Goal: Task Accomplishment & Management: Manage account settings

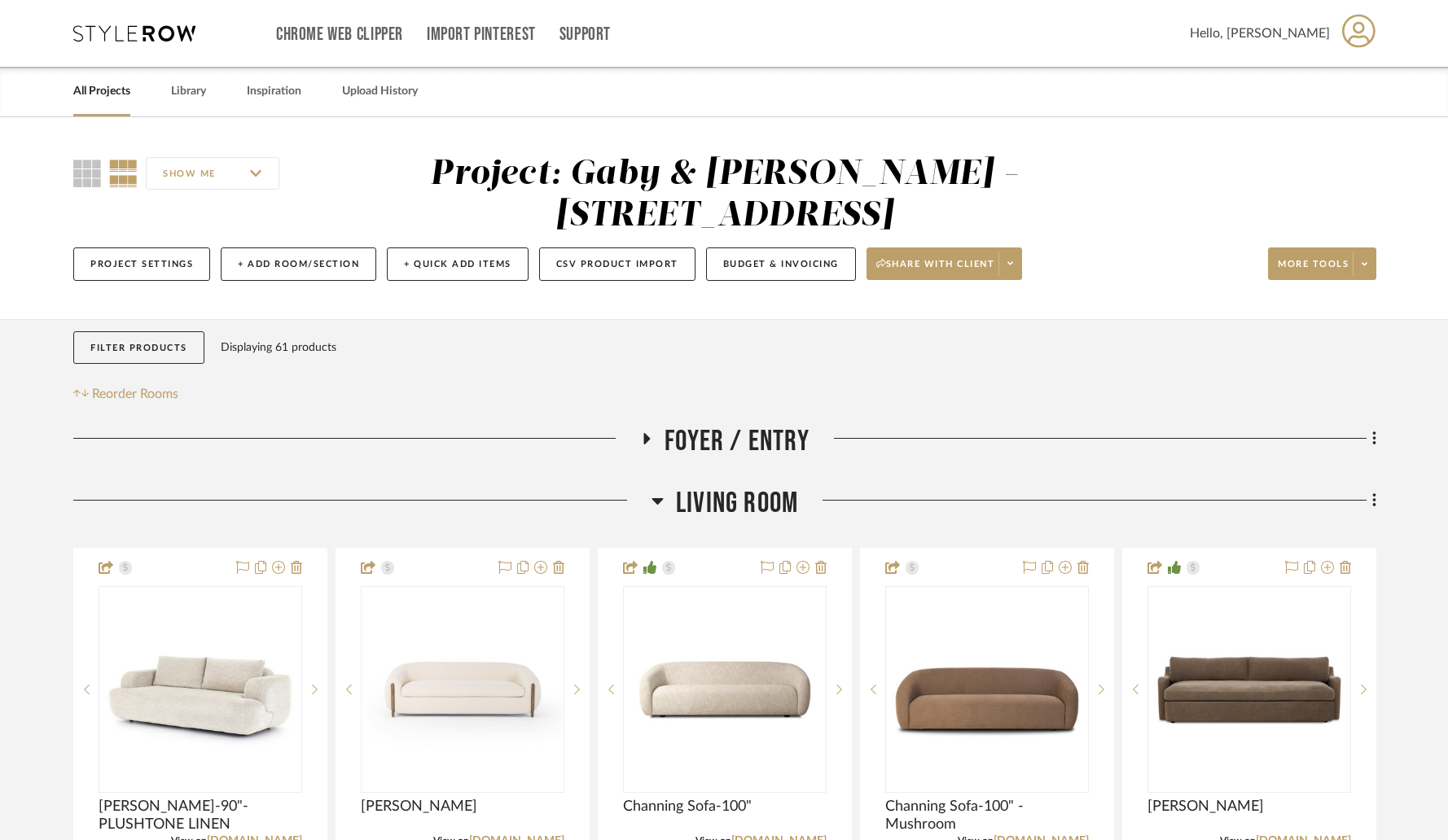
click at [103, 96] on link "All Projects" at bounding box center [101, 91] width 57 height 22
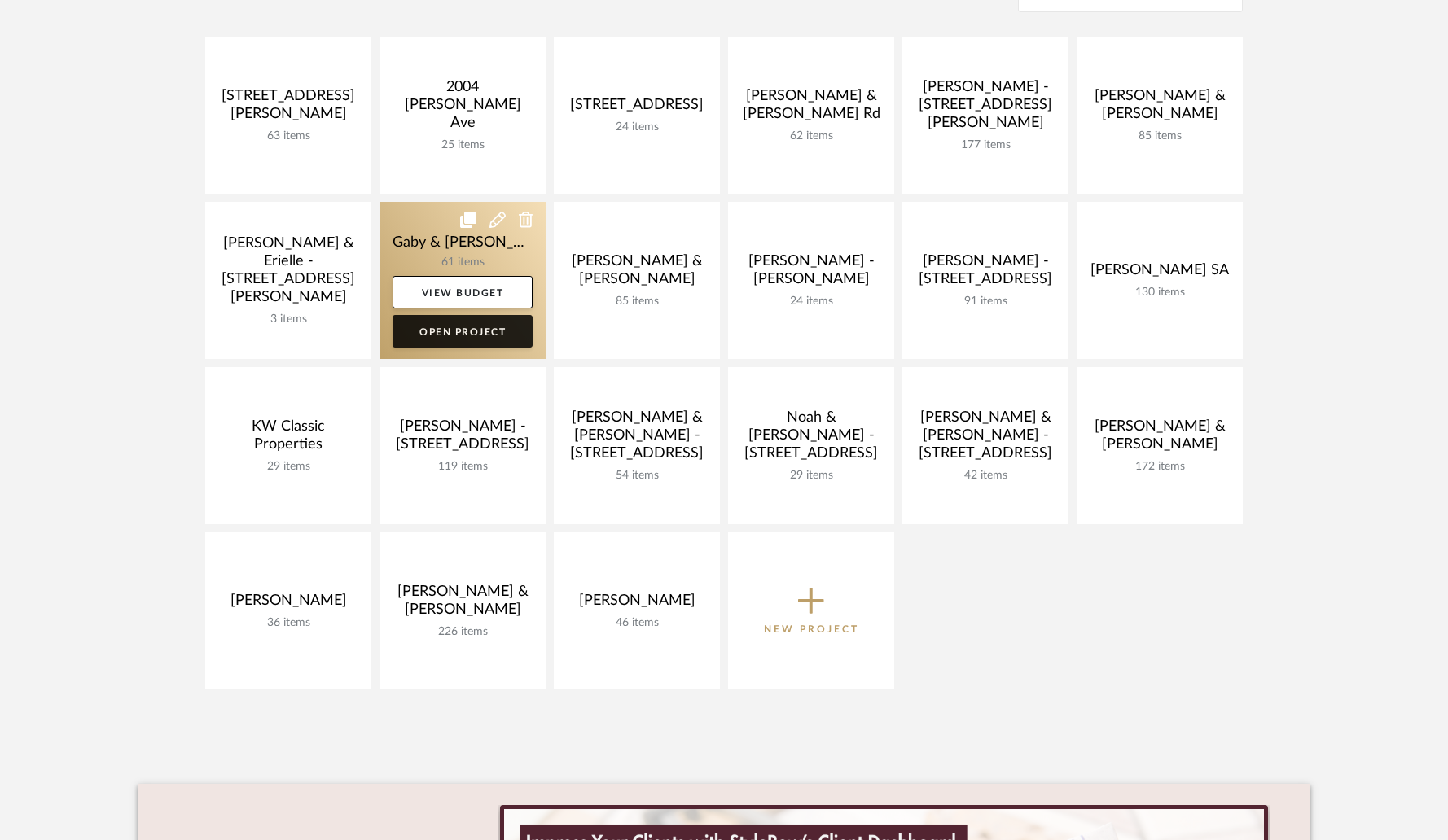
scroll to position [290, 0]
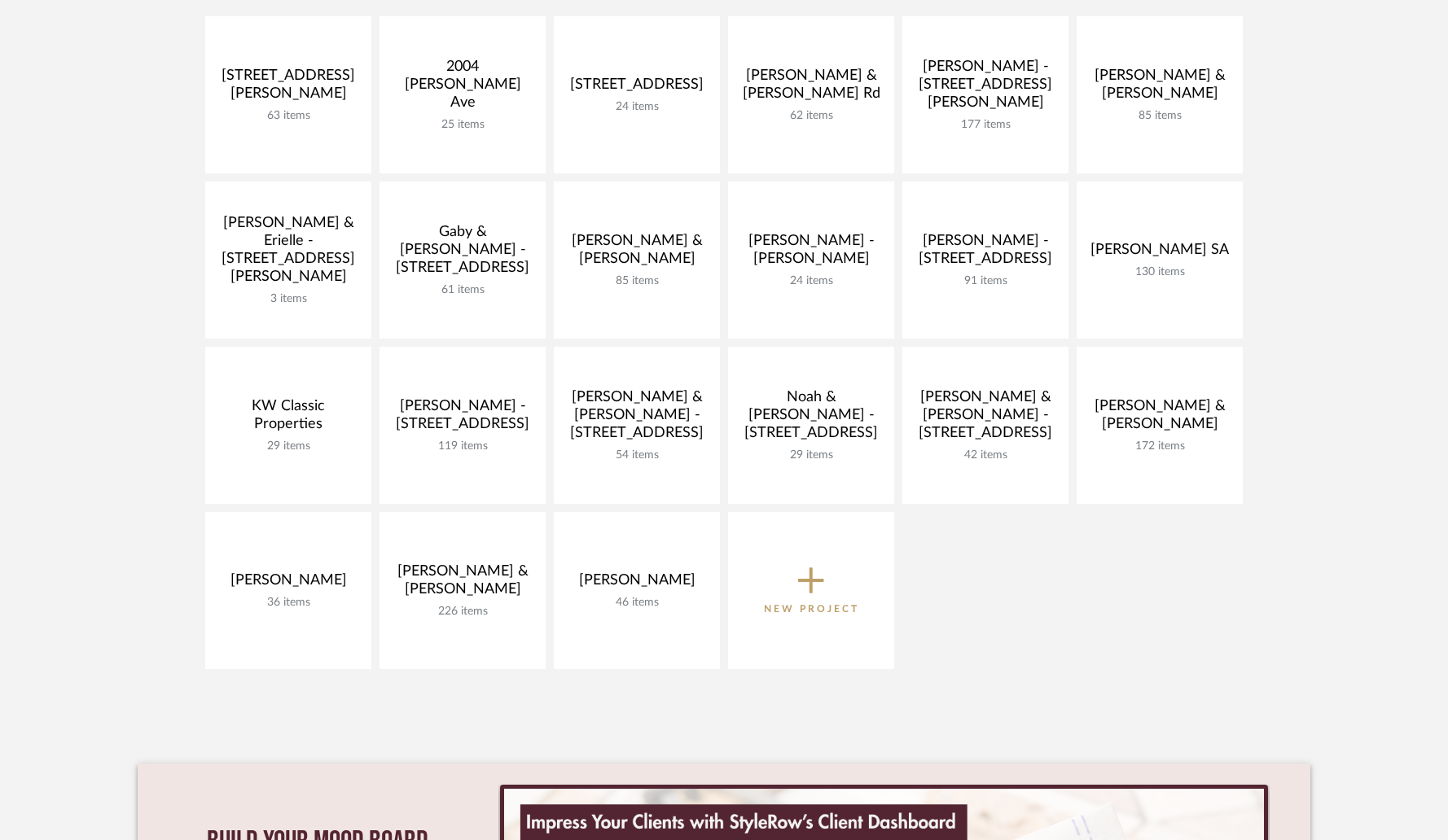
click at [813, 580] on icon at bounding box center [810, 581] width 26 height 26
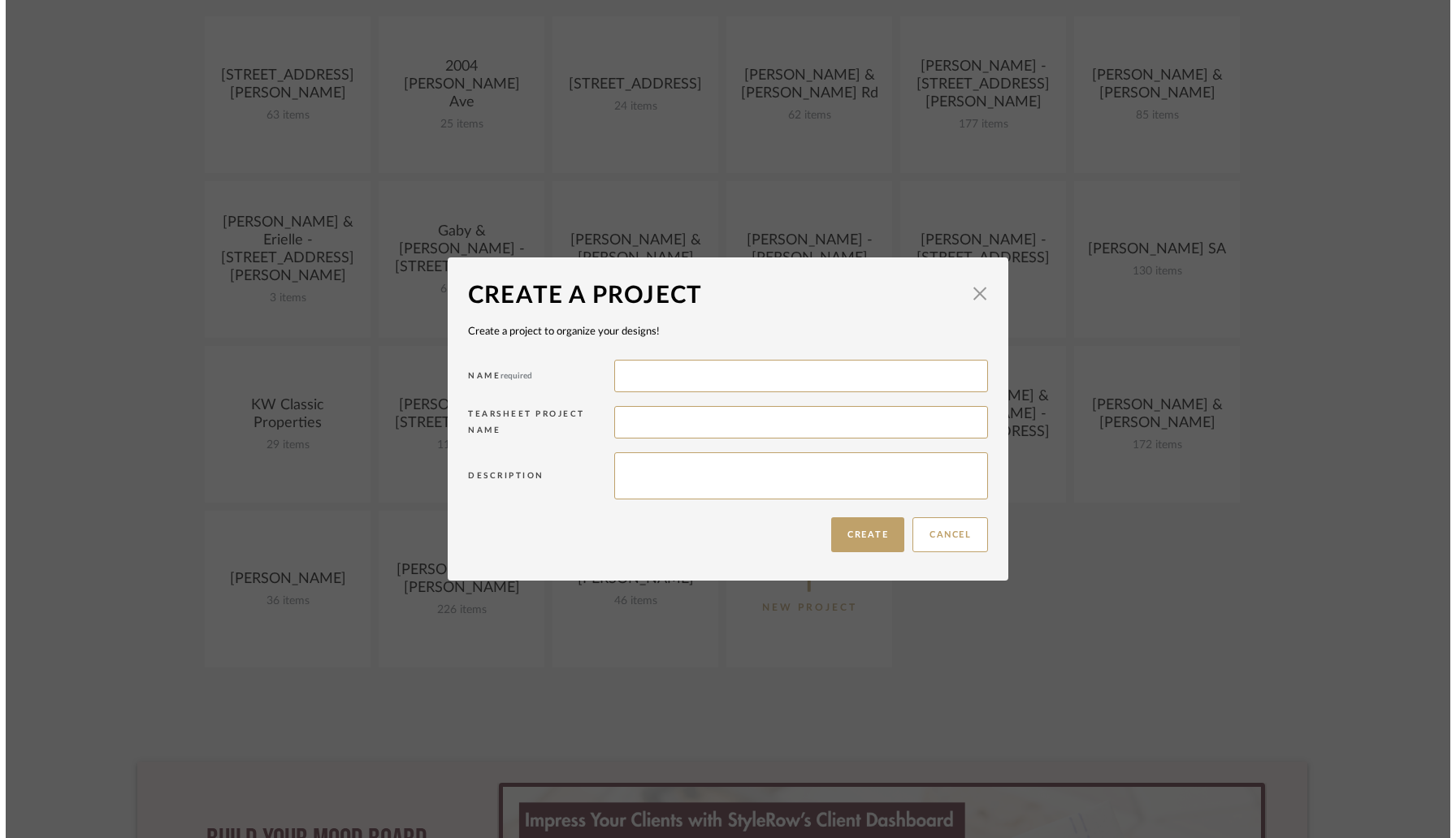
scroll to position [0, 0]
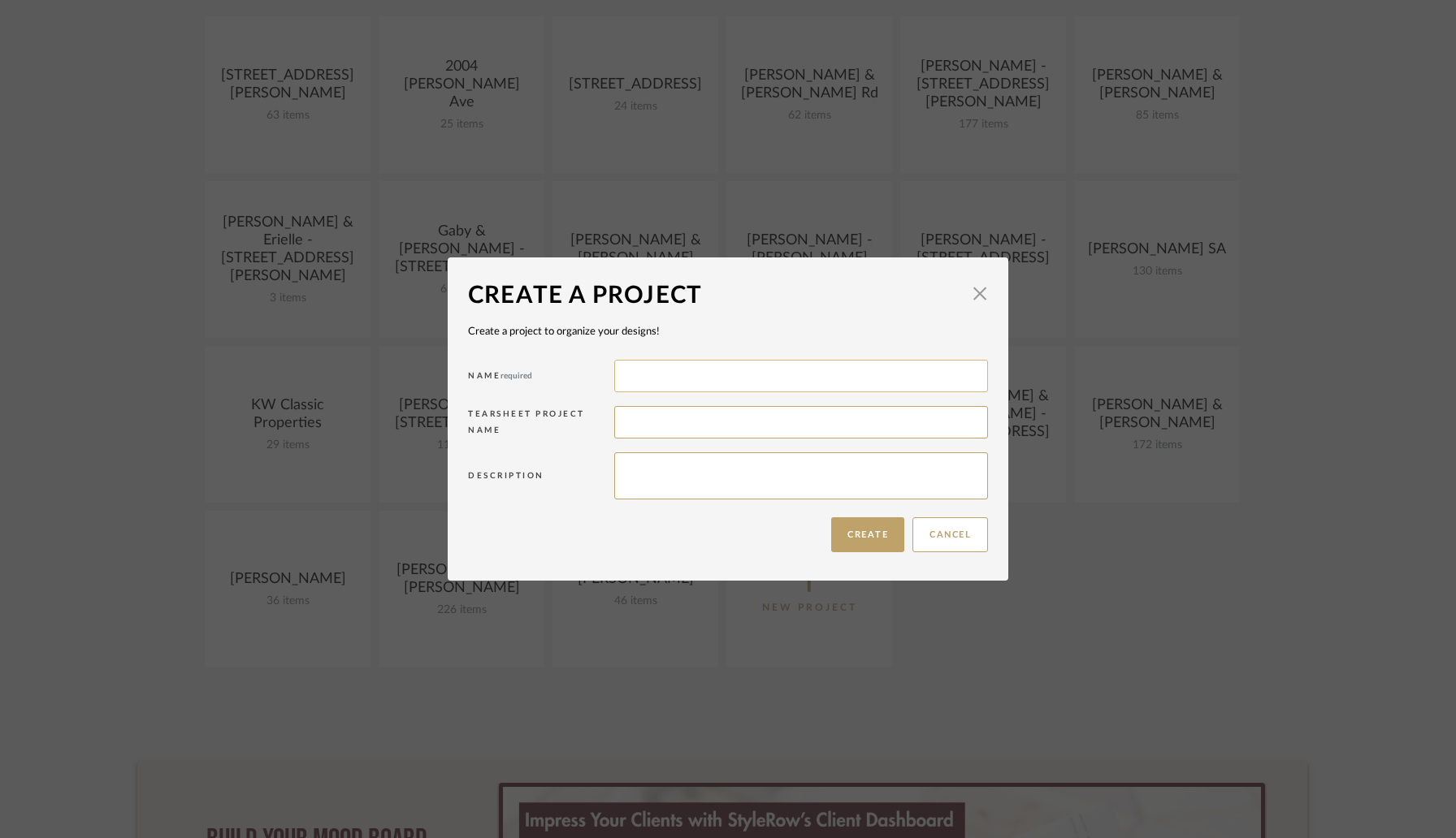
click at [654, 380] on input at bounding box center [801, 375] width 374 height 32
type input "BBW"
click at [851, 527] on button "Create" at bounding box center [867, 535] width 73 height 35
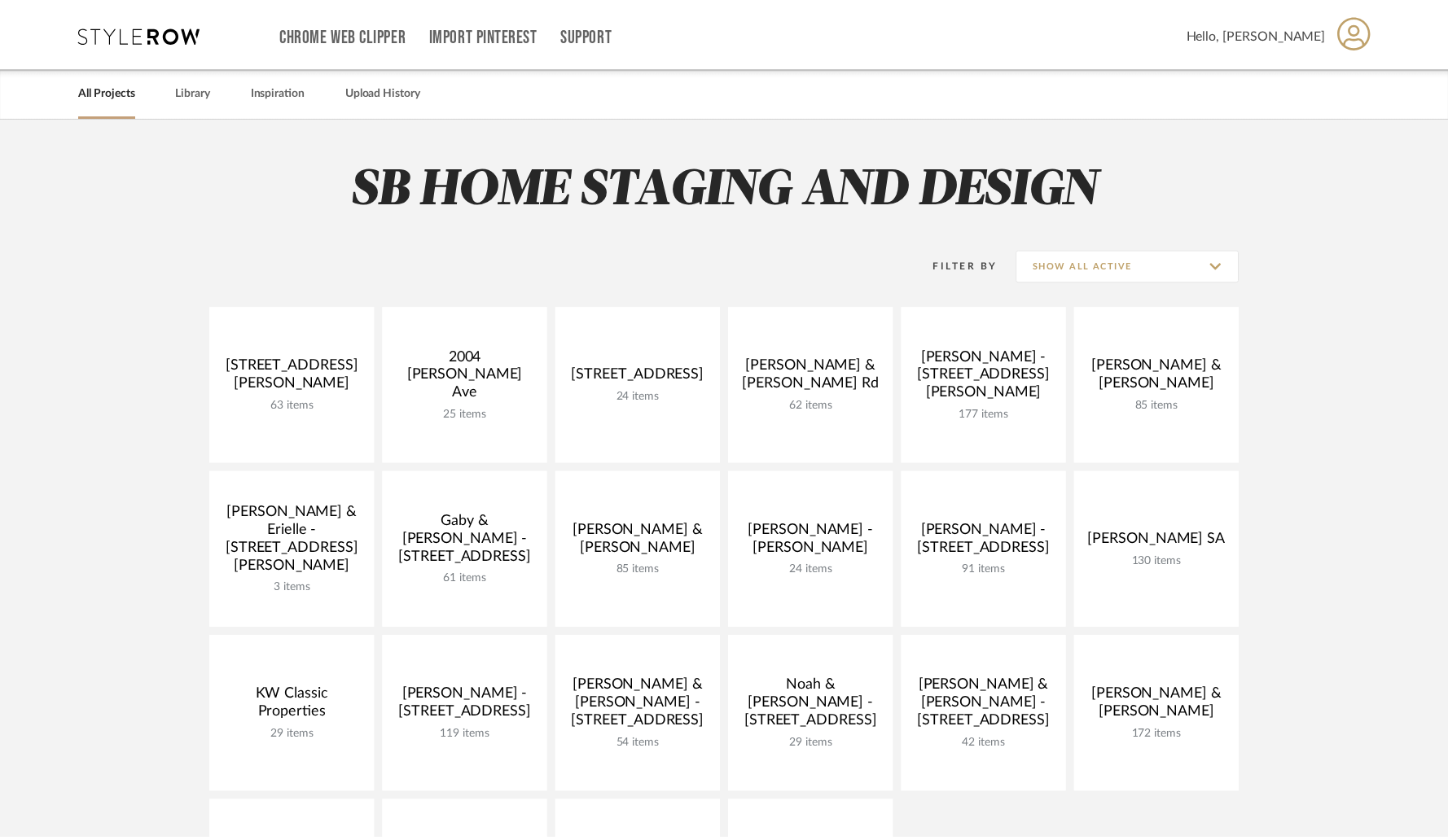
scroll to position [290, 0]
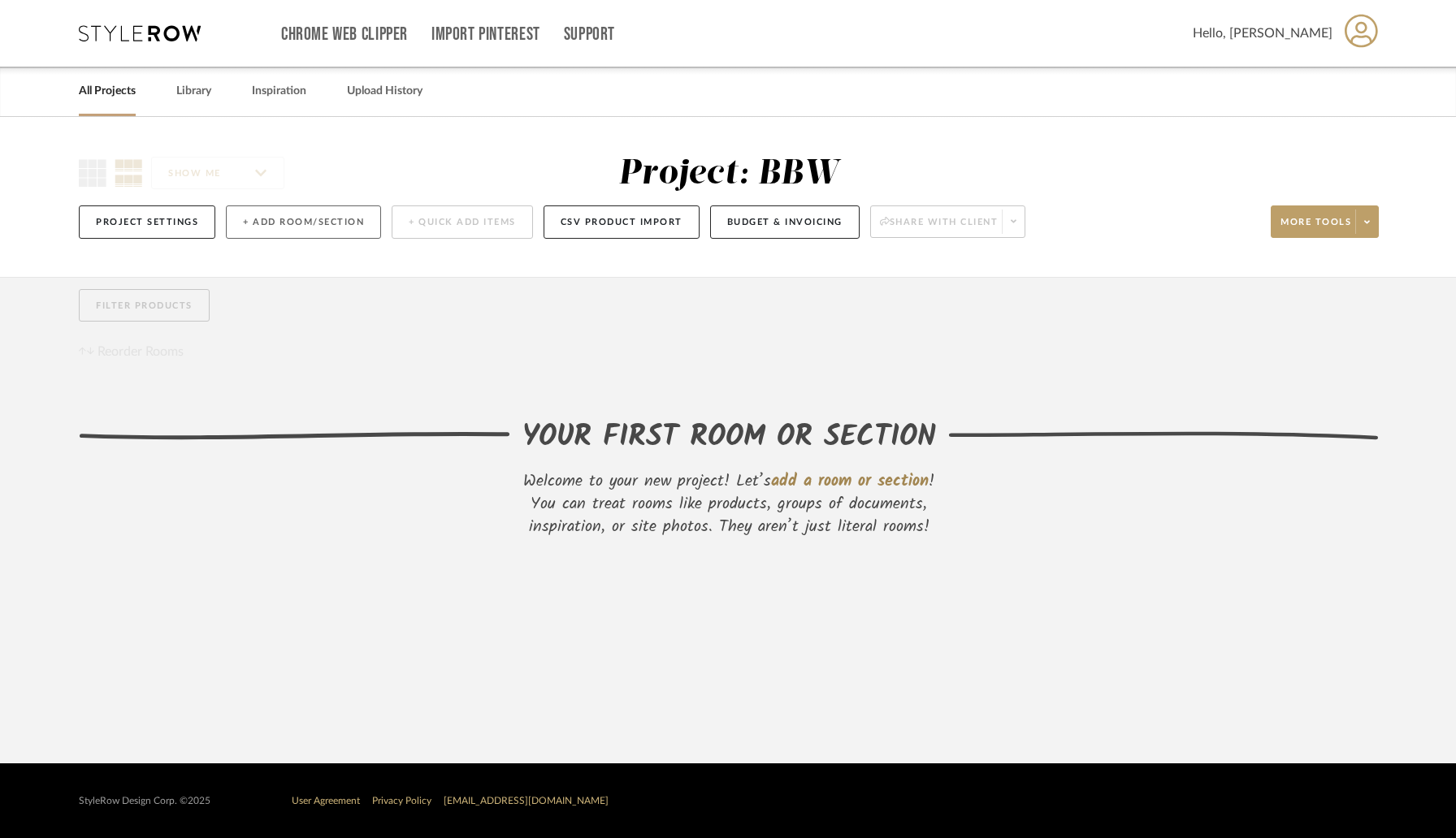
click at [303, 223] on button "+ Add Room/Section" at bounding box center [303, 222] width 155 height 33
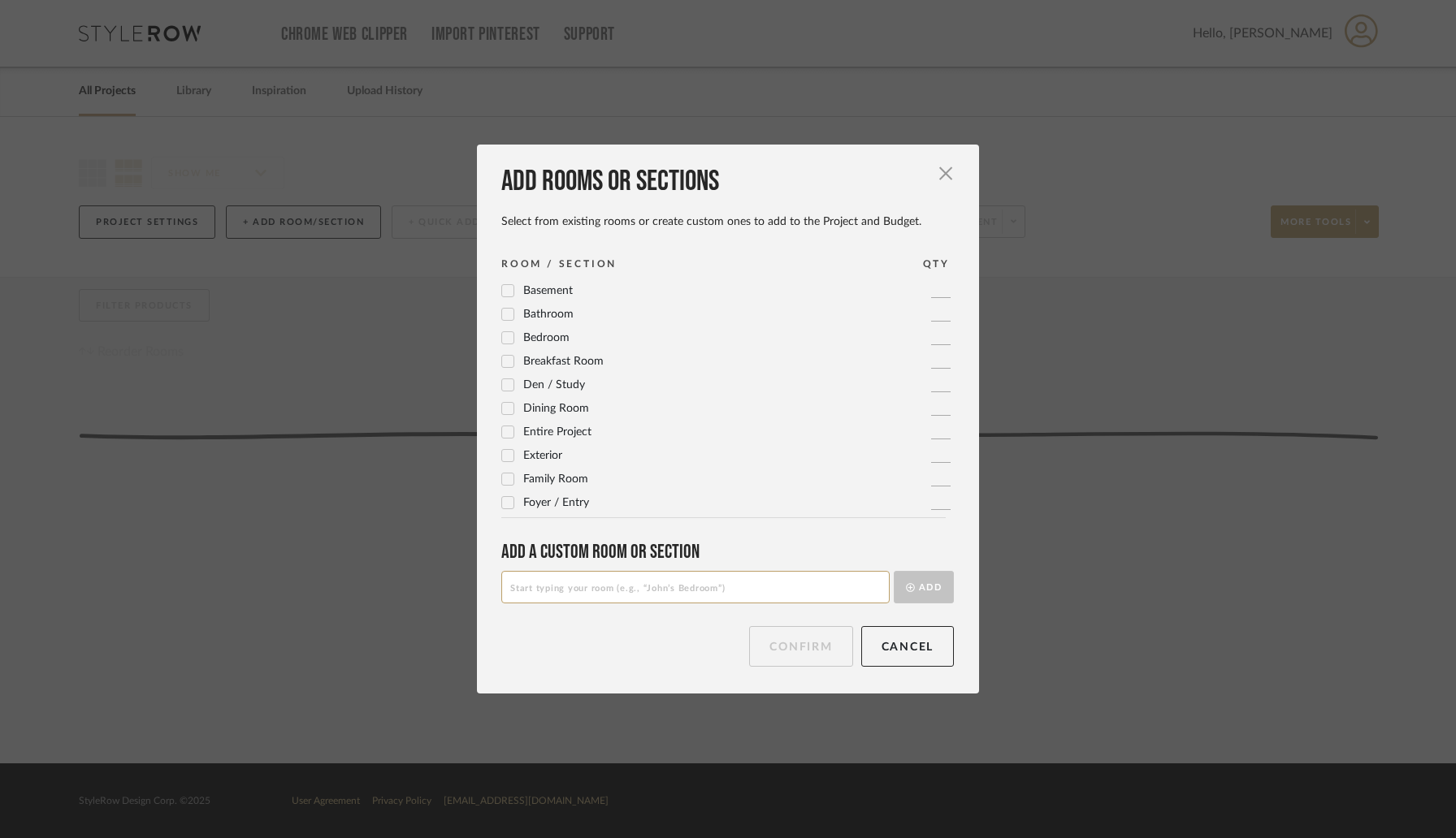
click at [545, 589] on input at bounding box center [696, 587] width 388 height 32
type input "[PERSON_NAME]/Zoe - Bathroom"
click at [894, 571] on button "Add" at bounding box center [924, 587] width 61 height 32
click at [509, 586] on input at bounding box center [696, 587] width 388 height 32
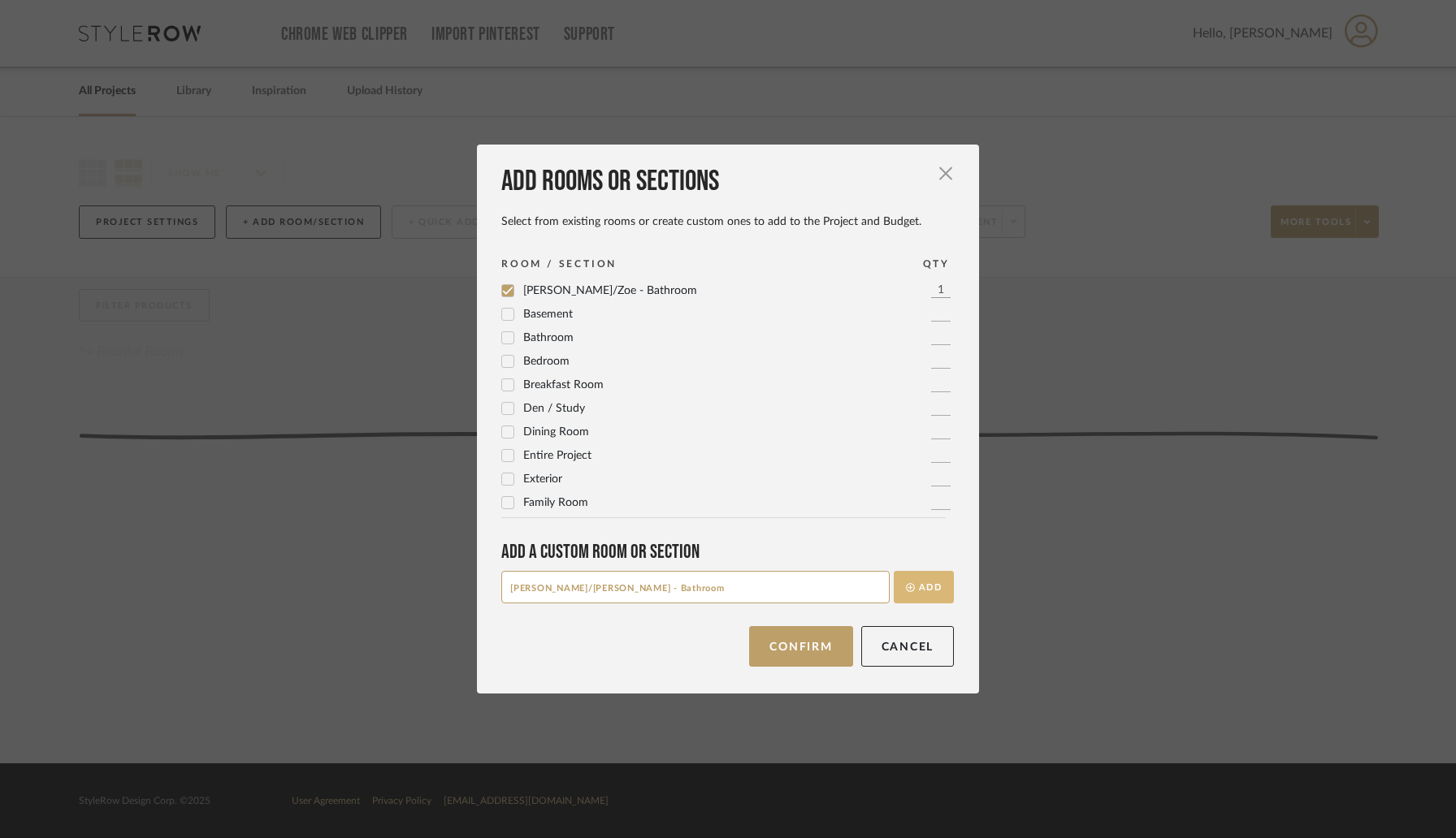
type input "[PERSON_NAME]/[PERSON_NAME] - Bathroom"
click at [914, 592] on button "Add" at bounding box center [924, 587] width 61 height 32
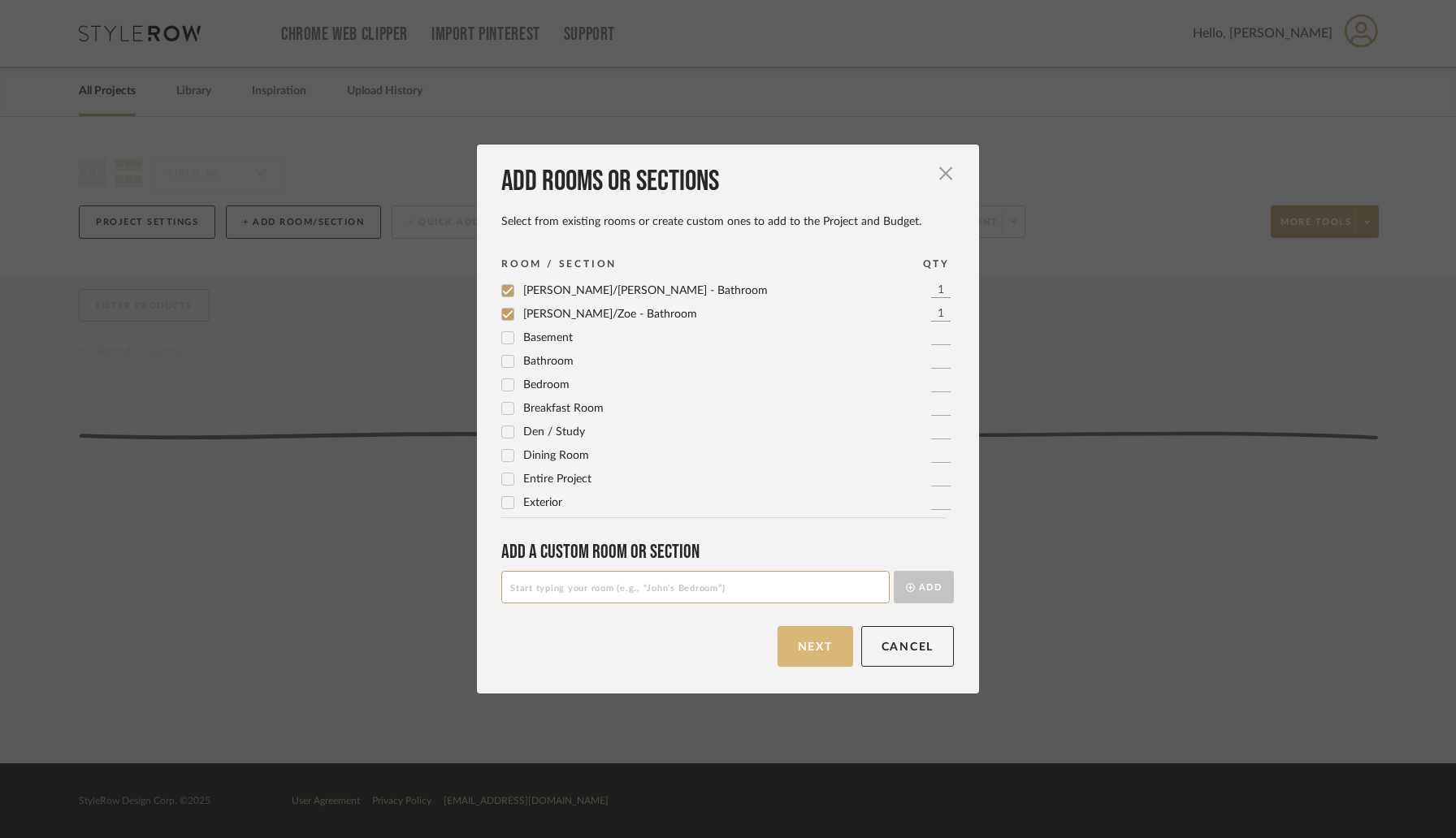
click at [817, 643] on button "Next" at bounding box center [815, 646] width 75 height 41
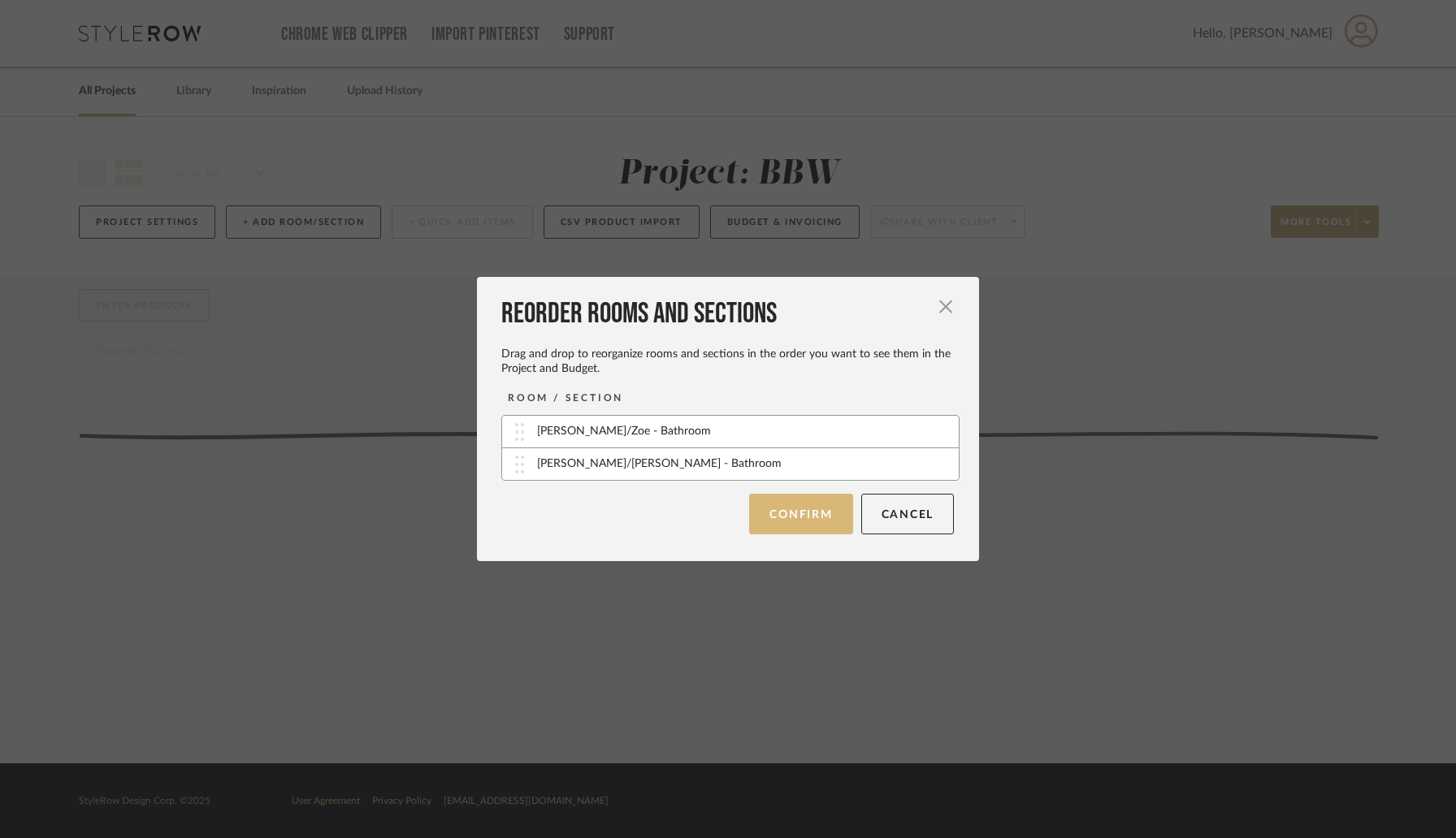
click at [797, 521] on button "Confirm" at bounding box center [800, 514] width 103 height 41
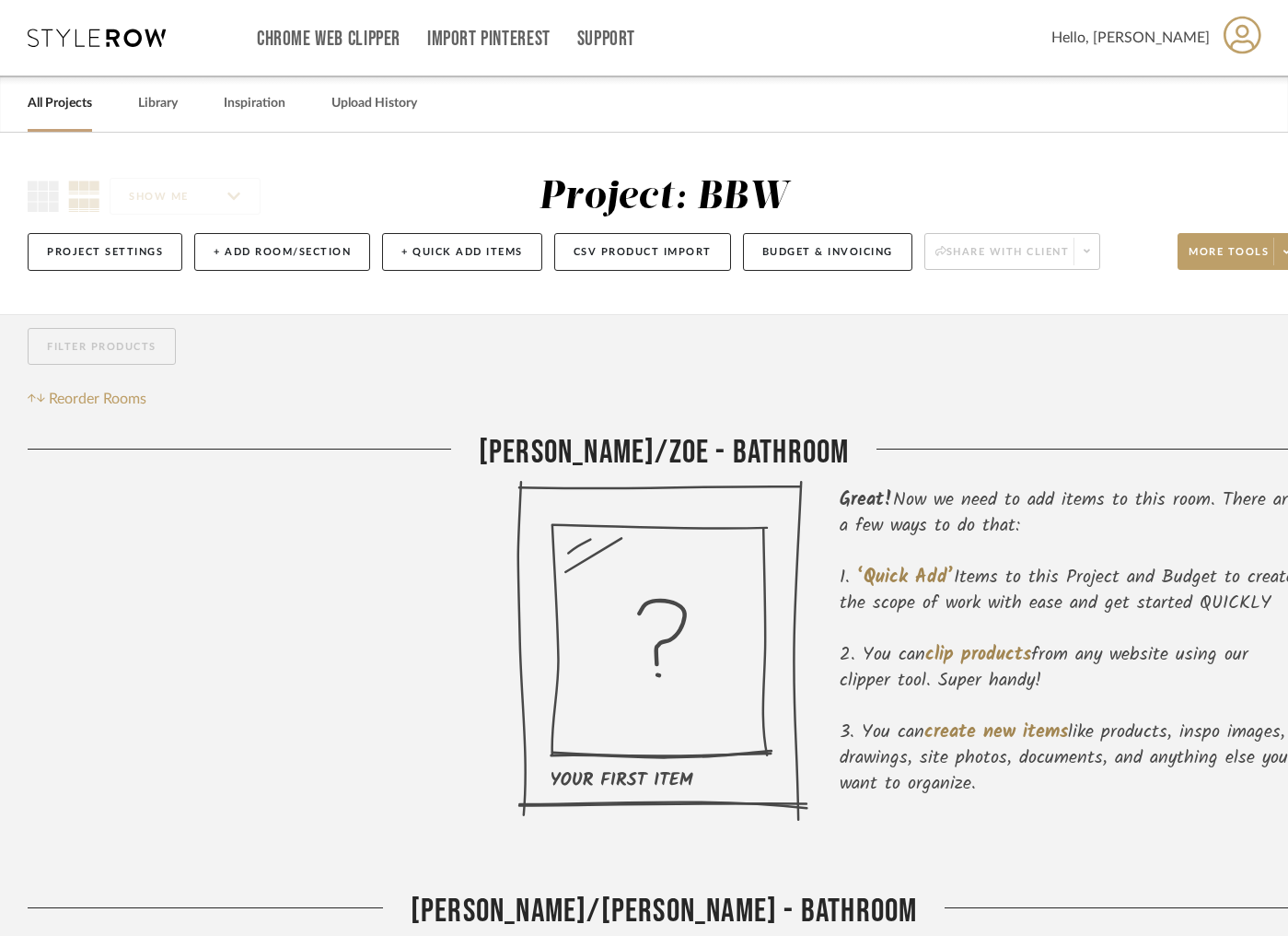
click at [54, 107] on link "All Projects" at bounding box center [59, 103] width 65 height 24
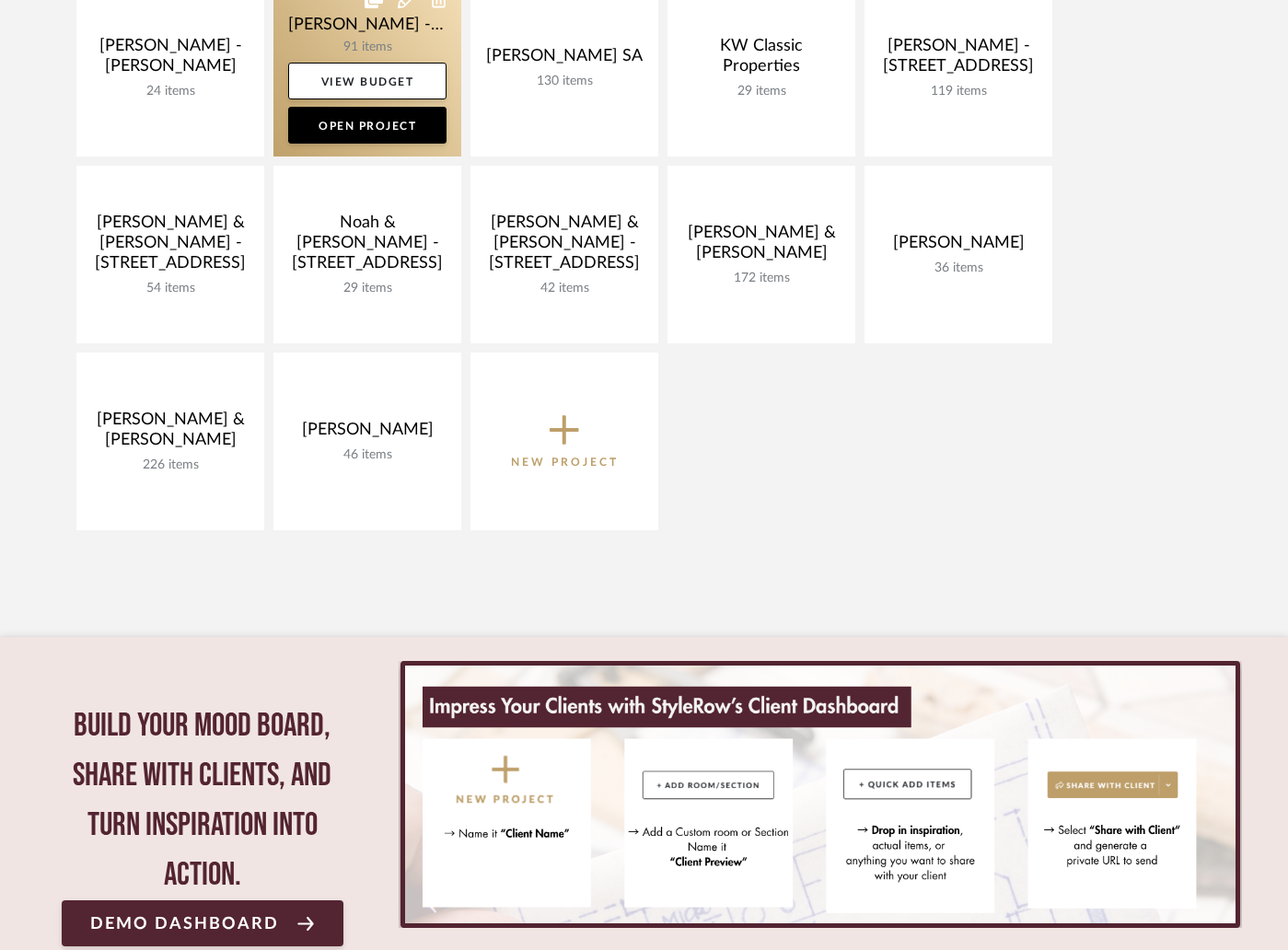
scroll to position [846, 0]
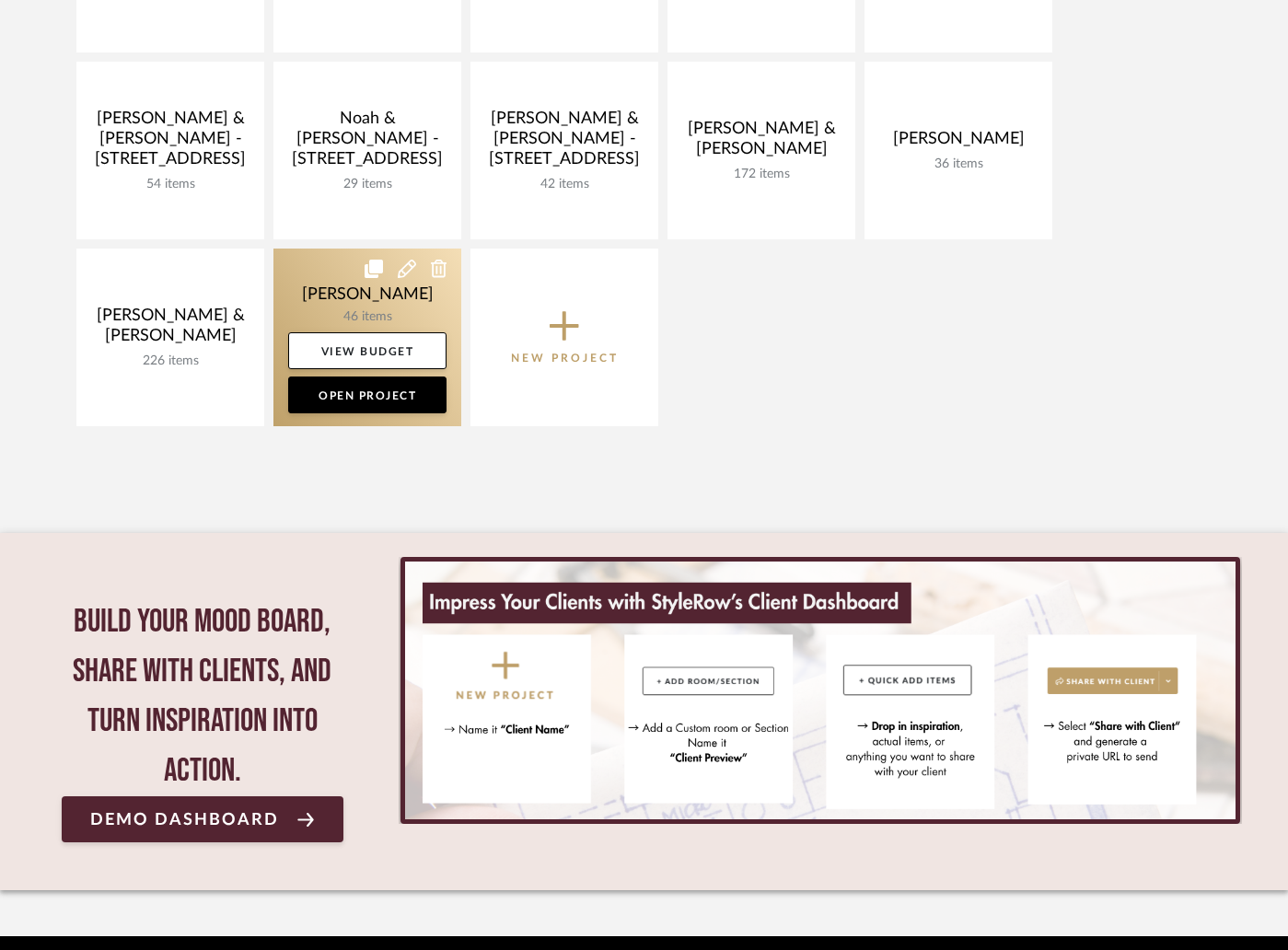
click at [389, 311] on link at bounding box center [367, 337] width 188 height 178
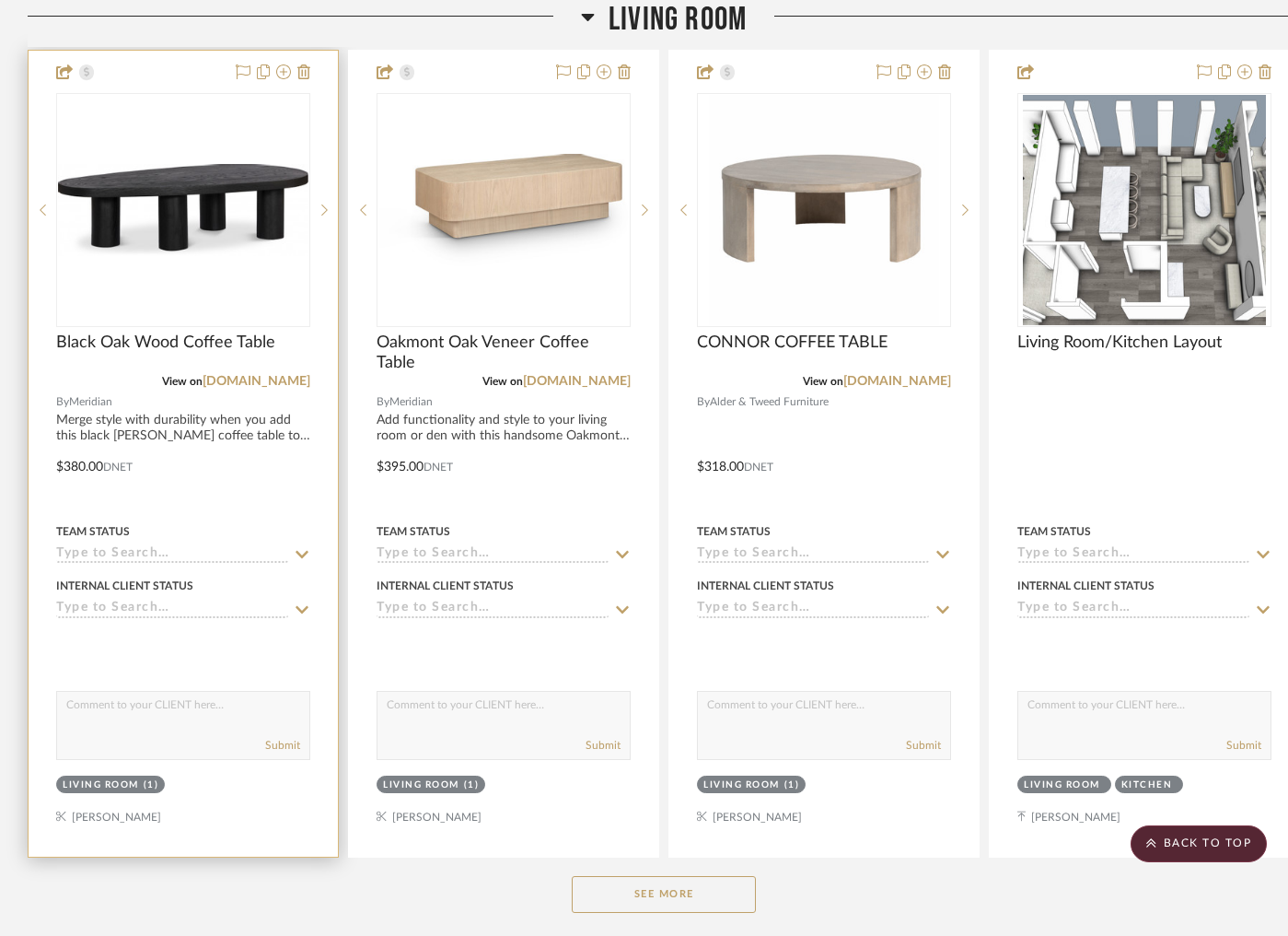
scroll to position [2472, 0]
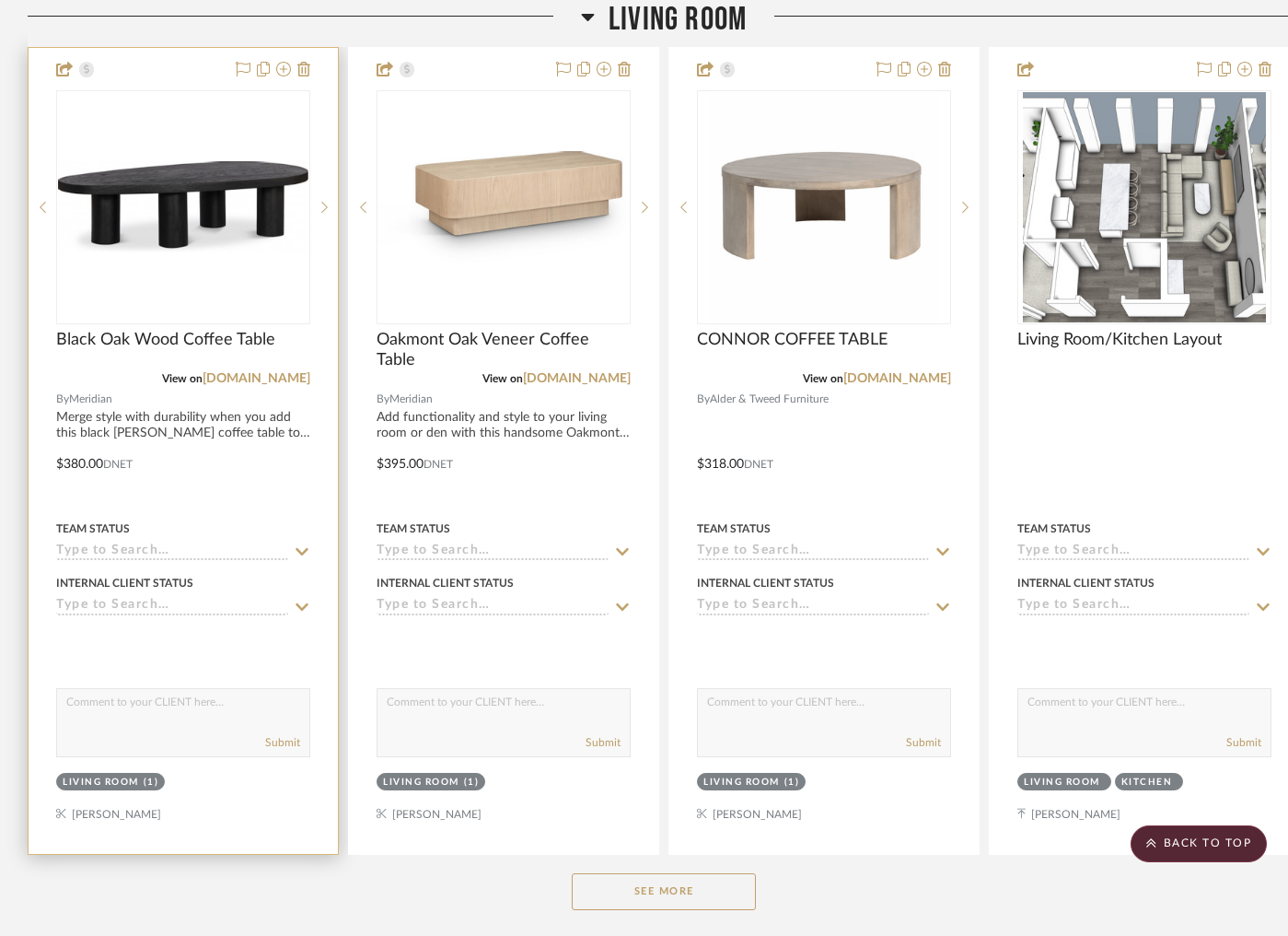
click at [141, 710] on textarea at bounding box center [183, 706] width 252 height 35
type textarea "Hi [PERSON_NAME]. Please let me know if you like any of these coffee tables as …"
type textarea "Option 1"
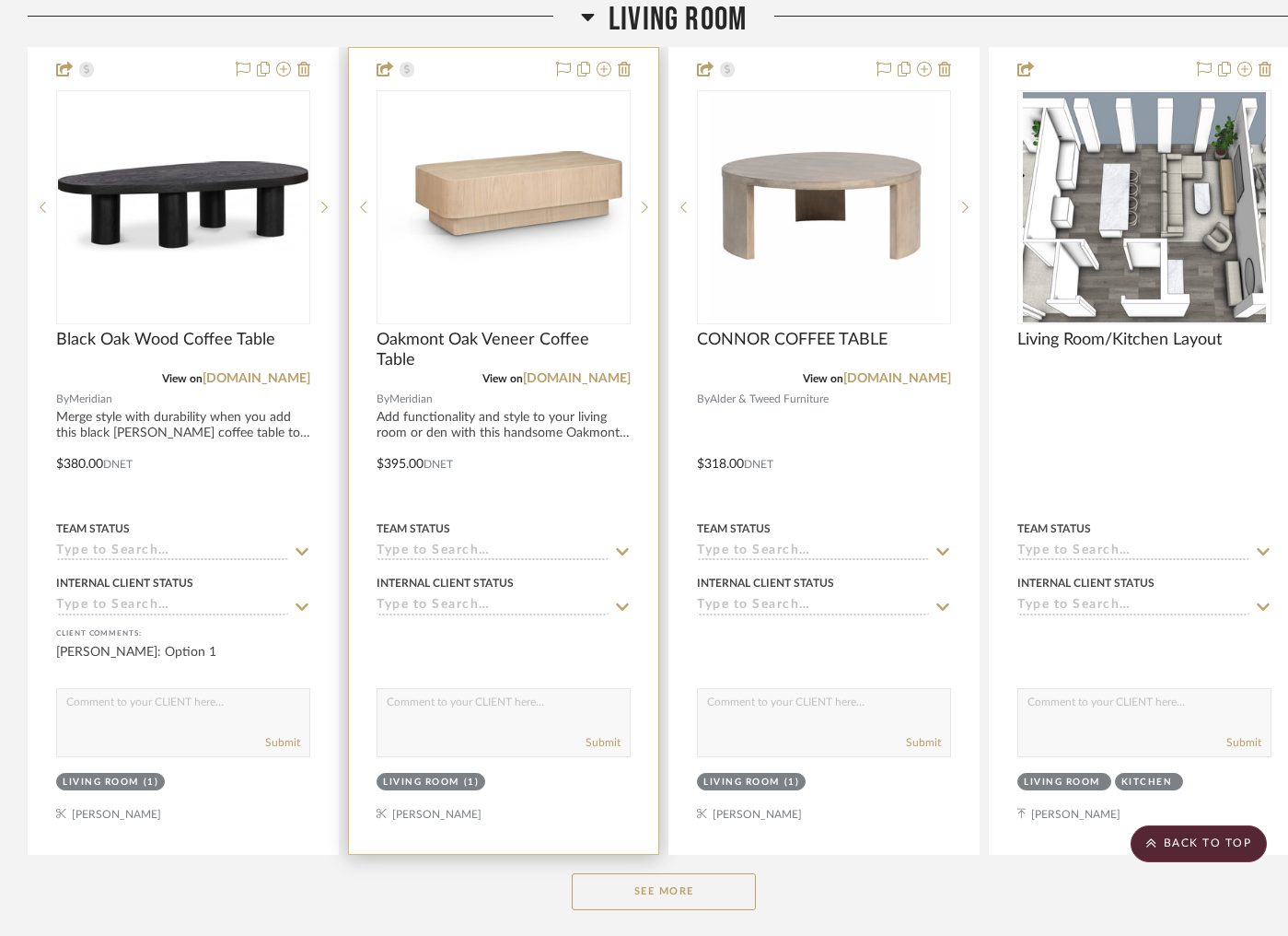
click at [428, 716] on textarea at bounding box center [504, 706] width 252 height 35
type textarea "Option 2"
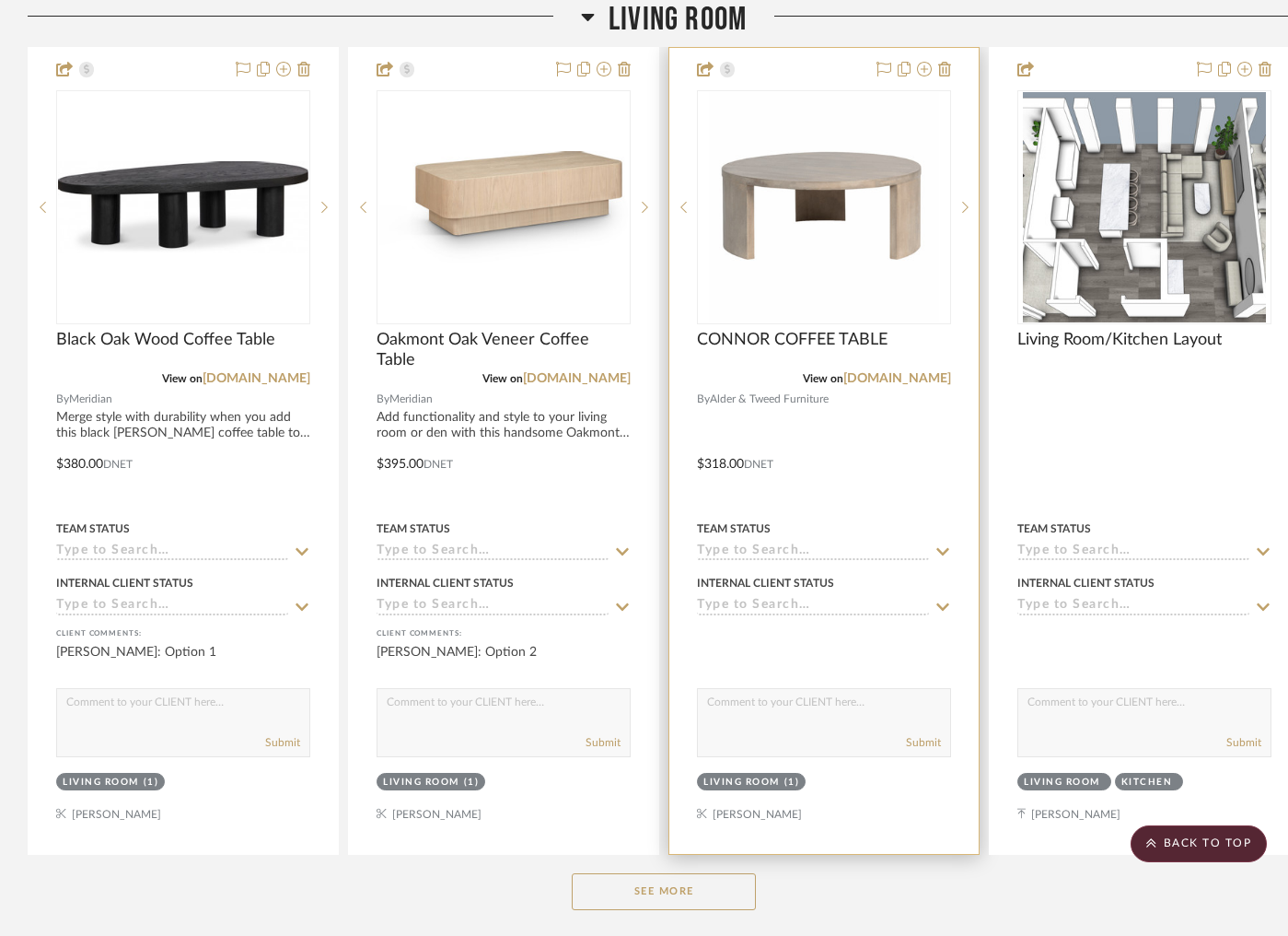
click at [733, 700] on textarea at bounding box center [824, 706] width 252 height 35
type textarea "Option 3"
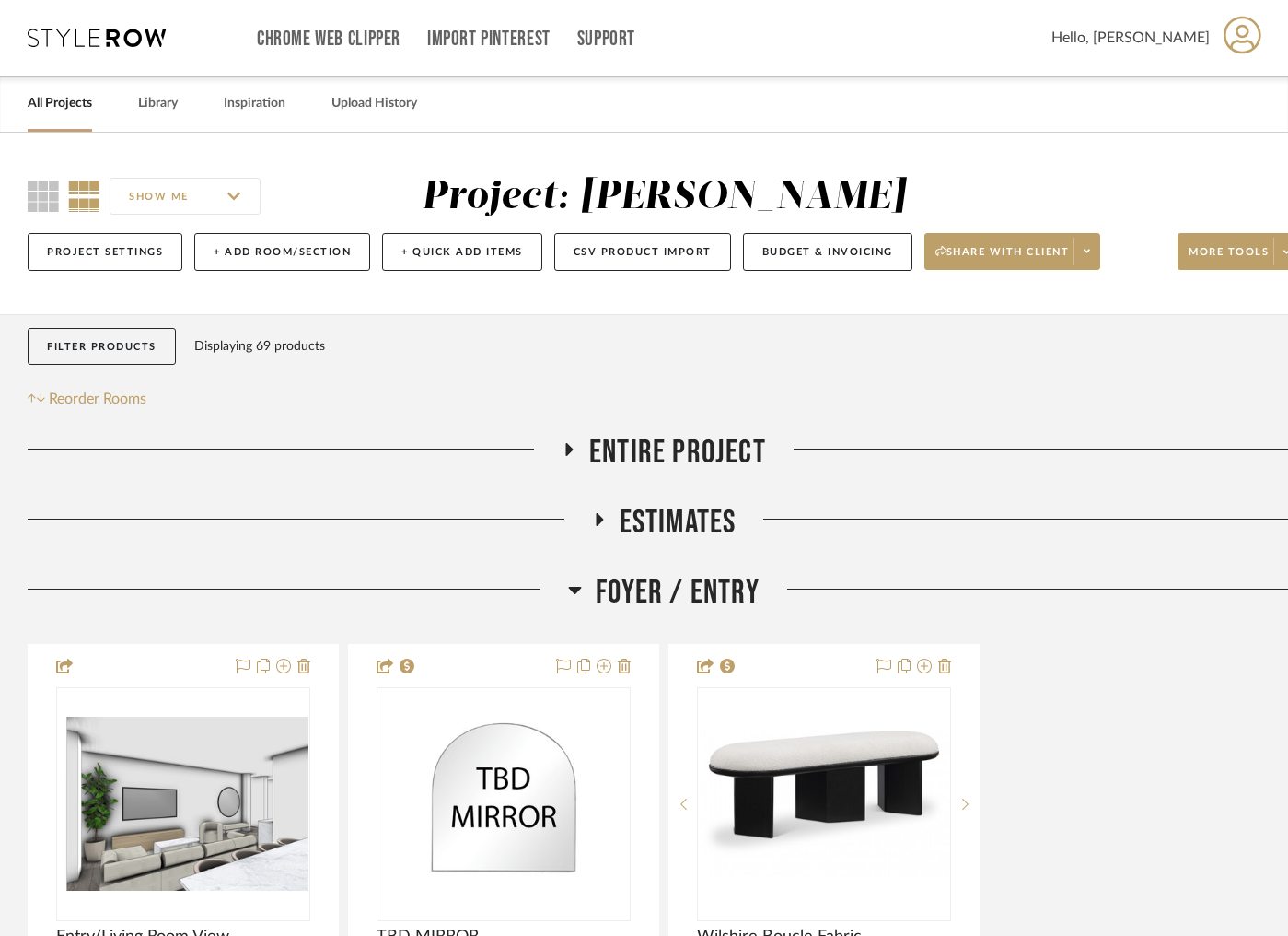
click at [46, 106] on link "All Projects" at bounding box center [59, 103] width 65 height 24
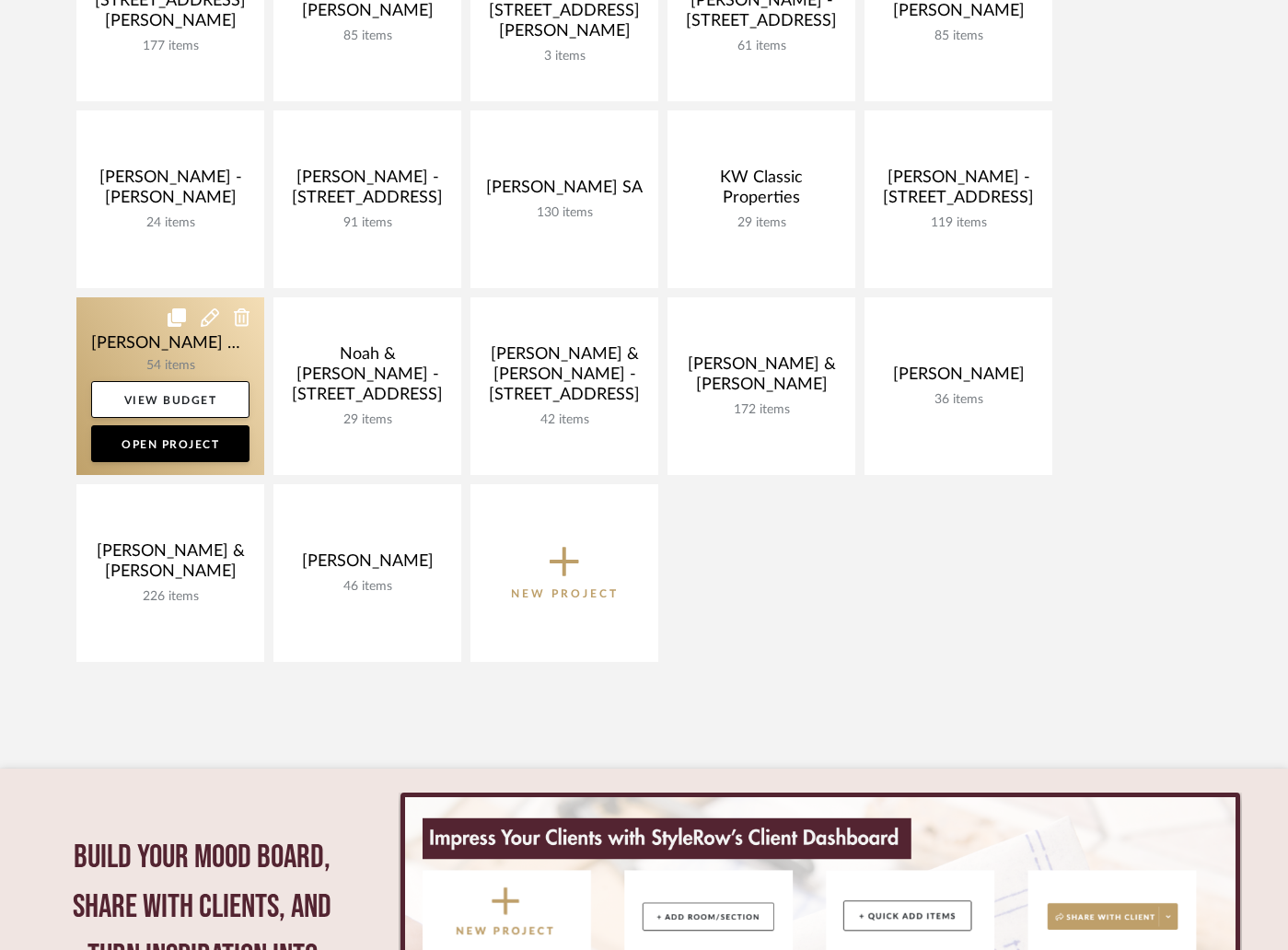
scroll to position [53, 0]
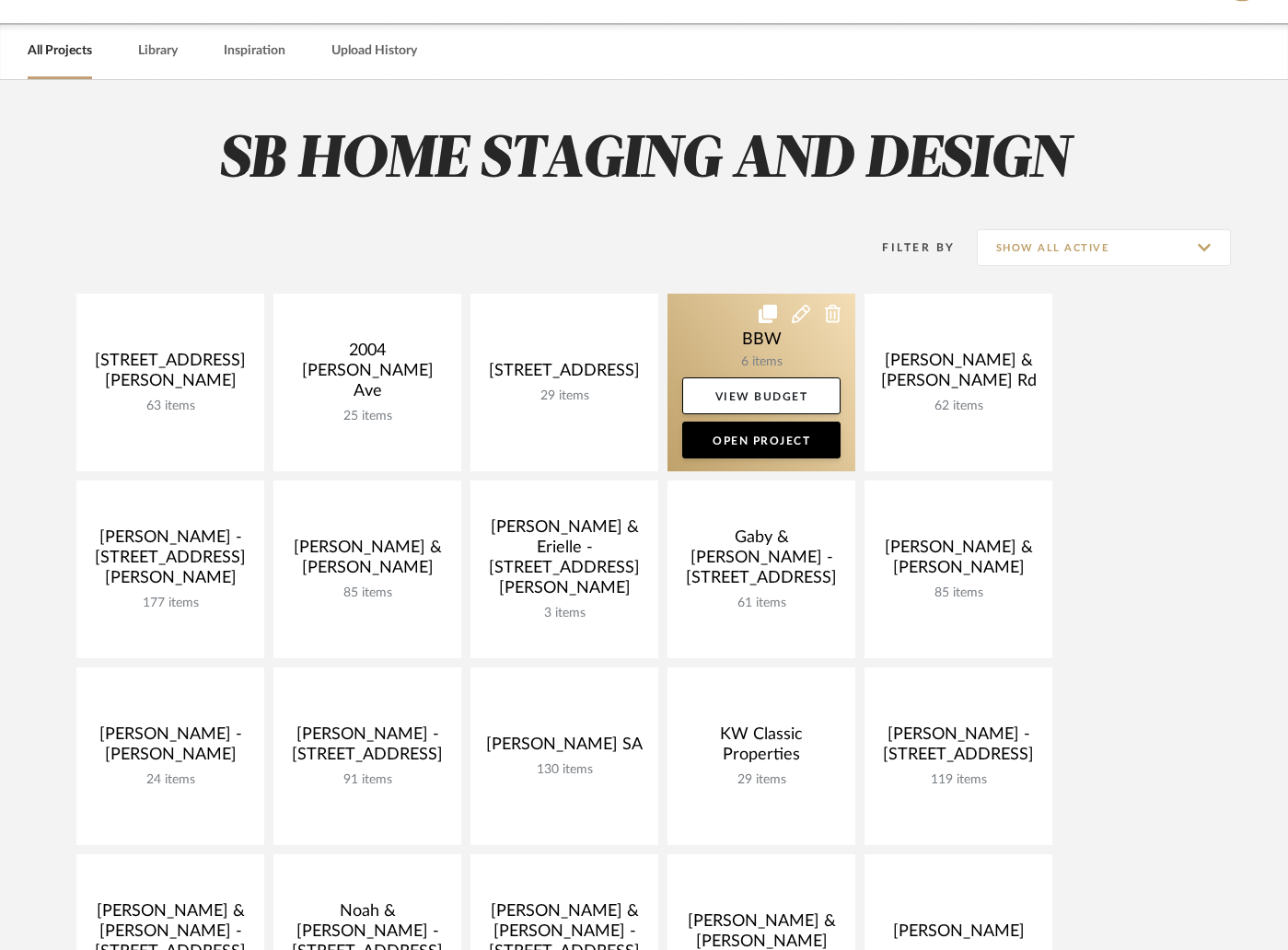
click at [702, 328] on link at bounding box center [761, 382] width 188 height 178
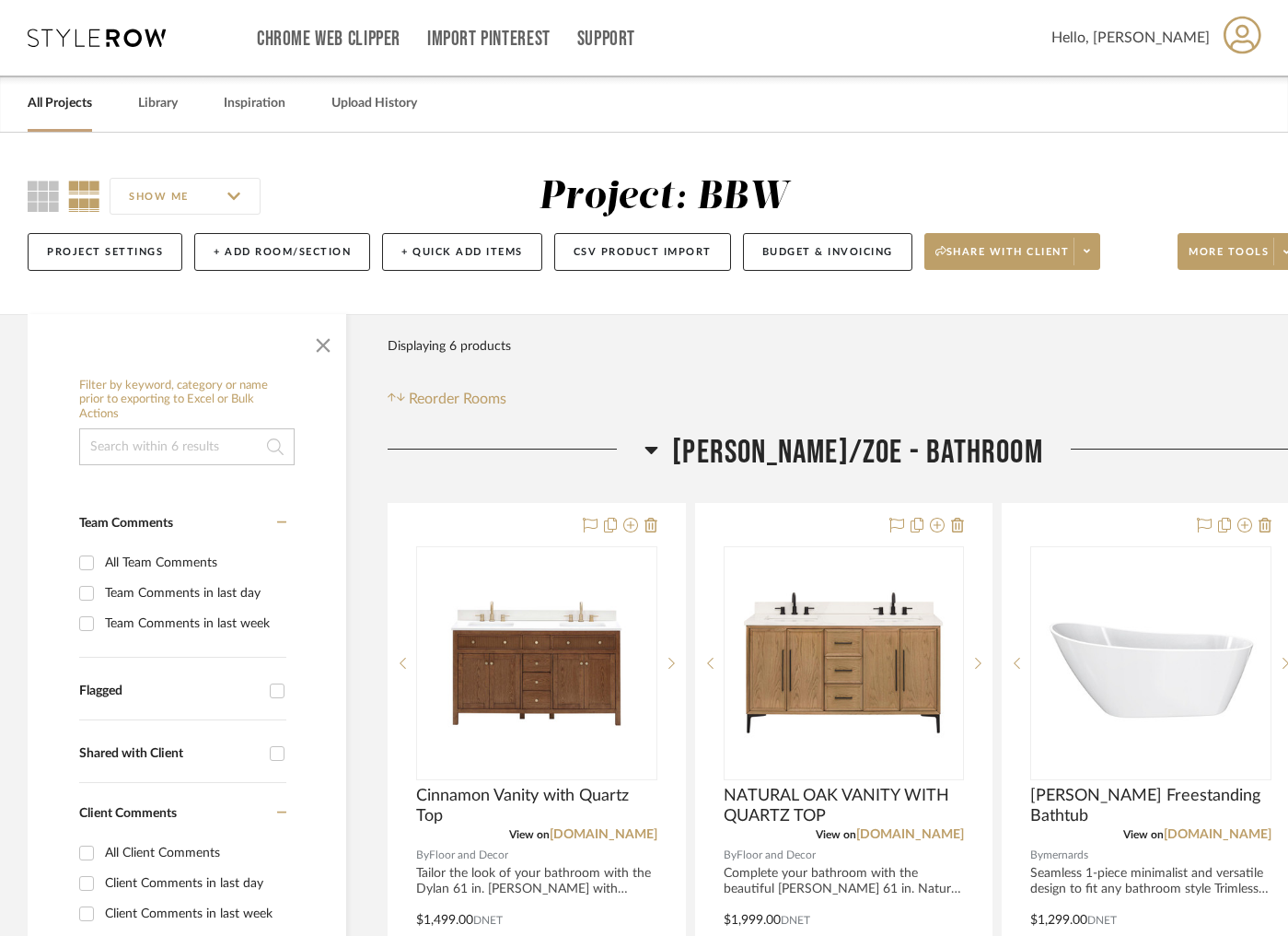
click at [60, 110] on link "All Projects" at bounding box center [59, 103] width 65 height 24
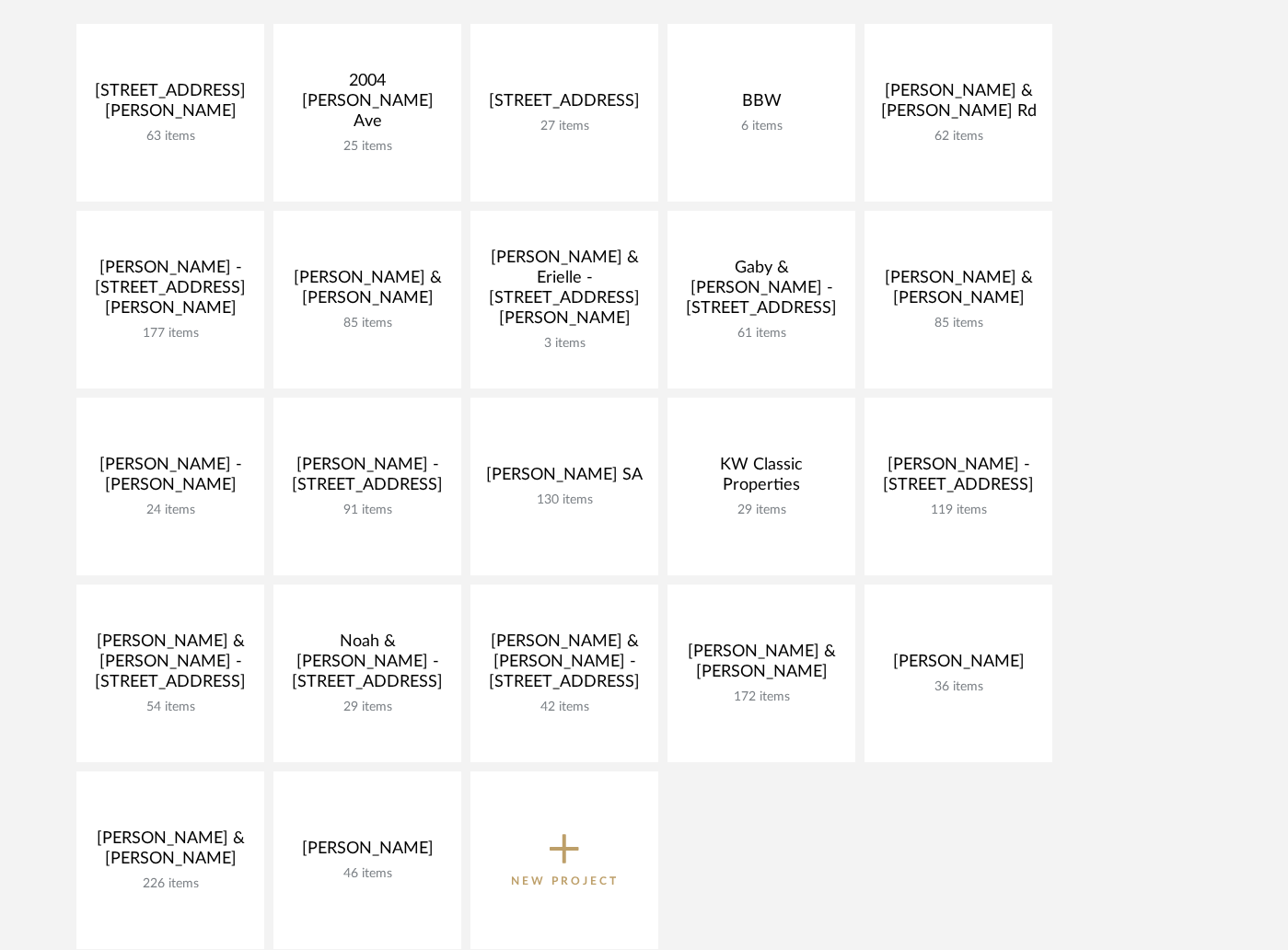
scroll to position [323, 0]
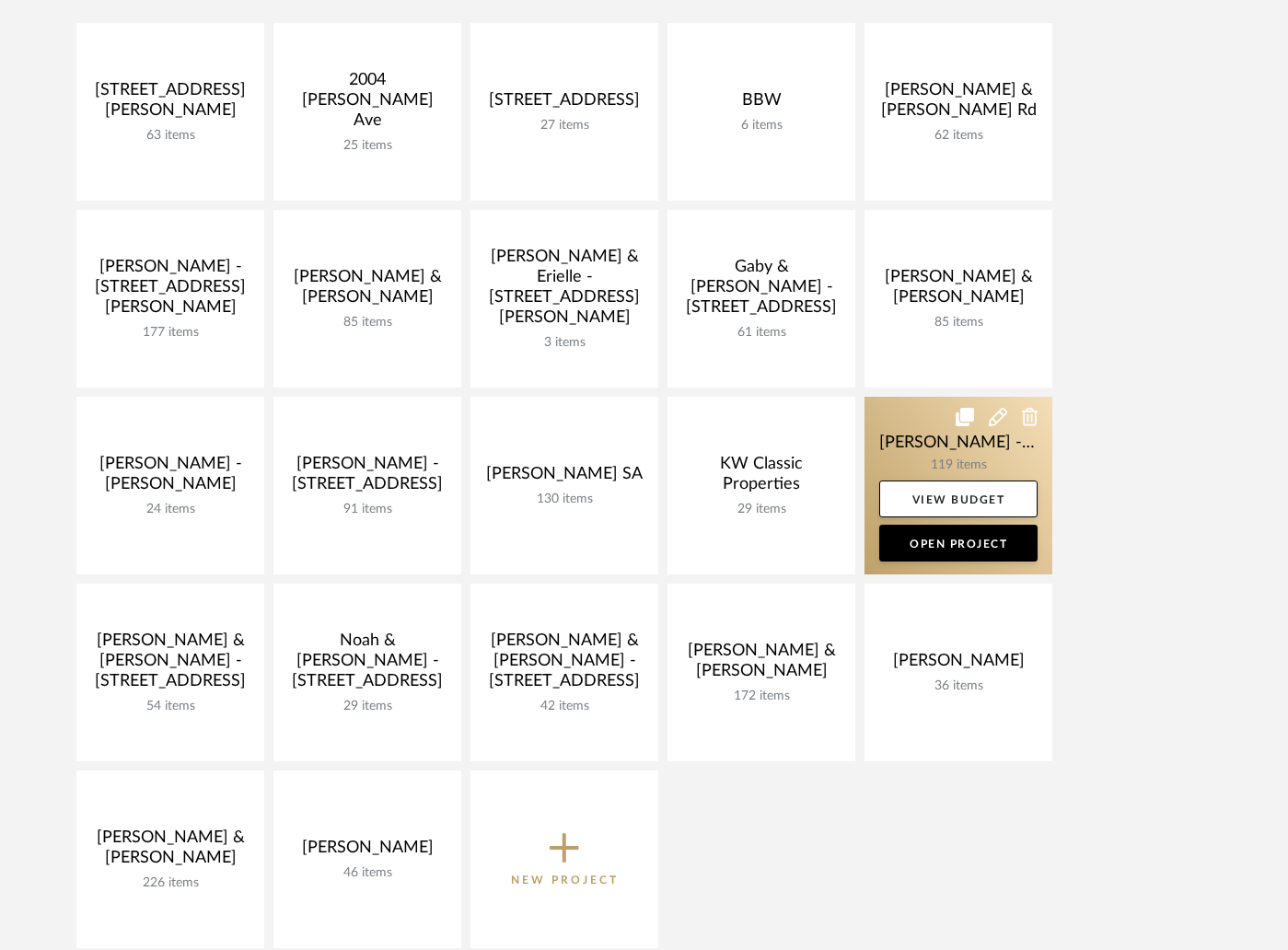
click at [938, 450] on link at bounding box center [958, 485] width 188 height 178
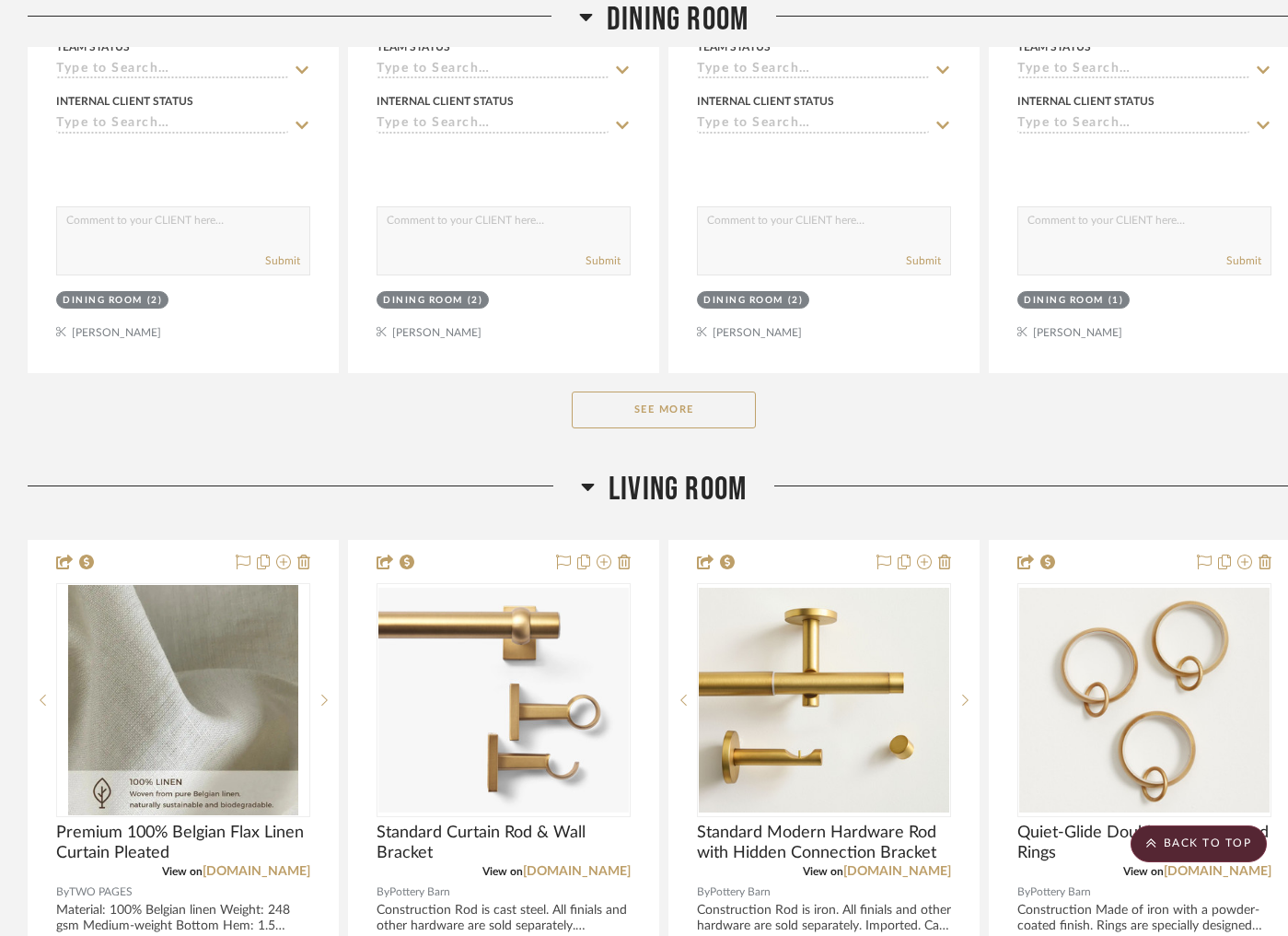
scroll to position [2049, 0]
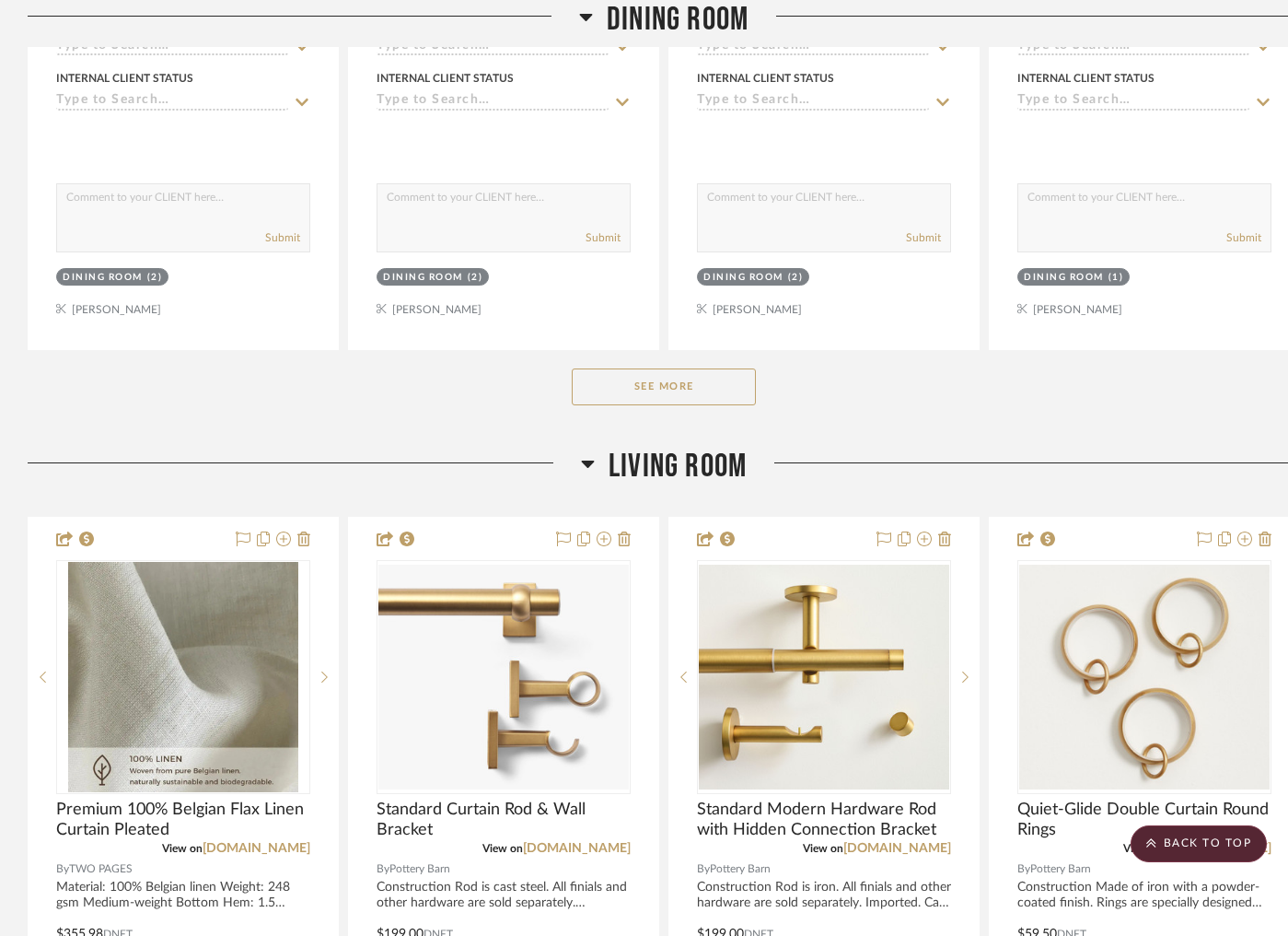
click at [667, 393] on button "See More" at bounding box center [664, 386] width 184 height 37
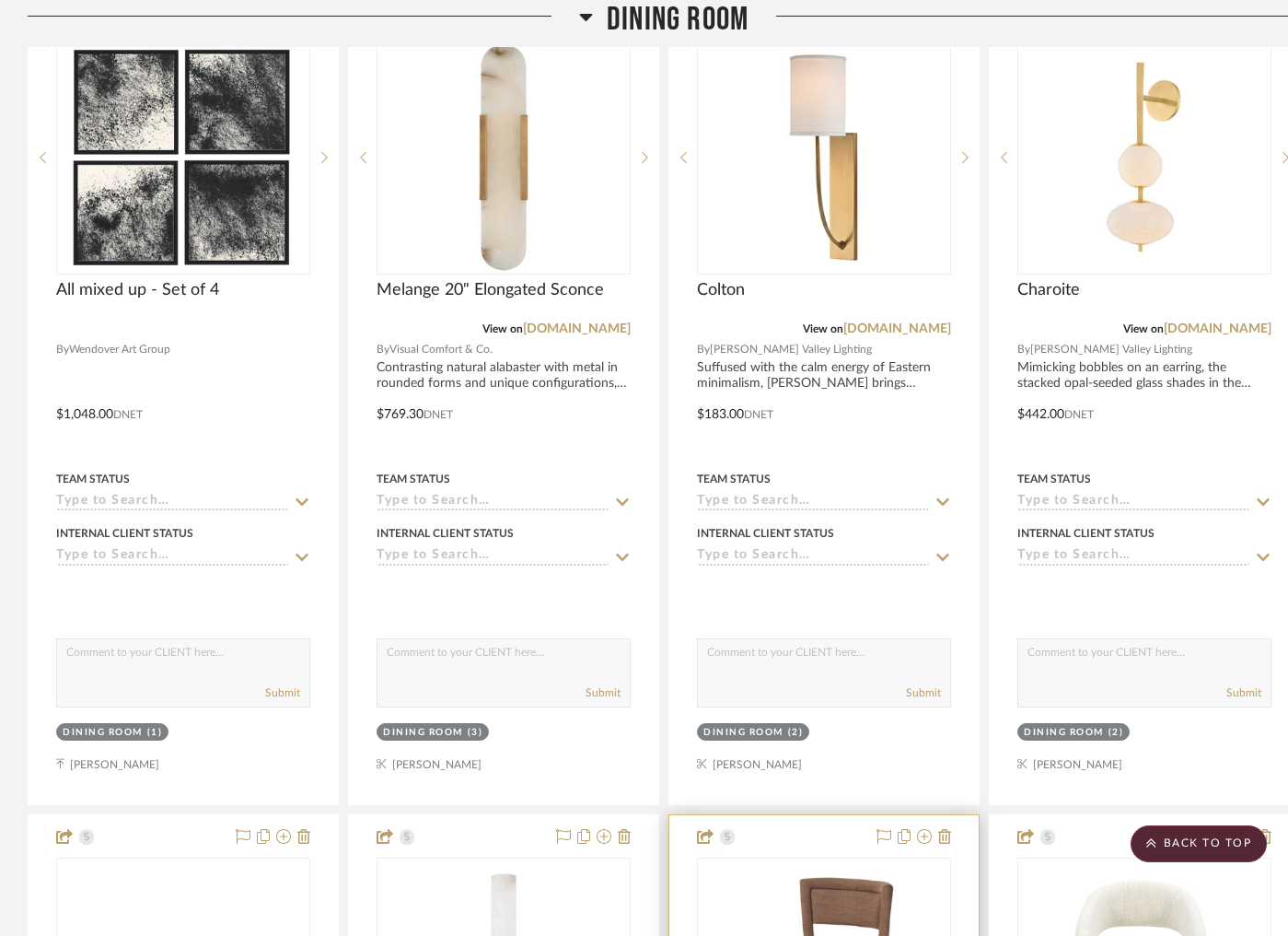
scroll to position [3136, 0]
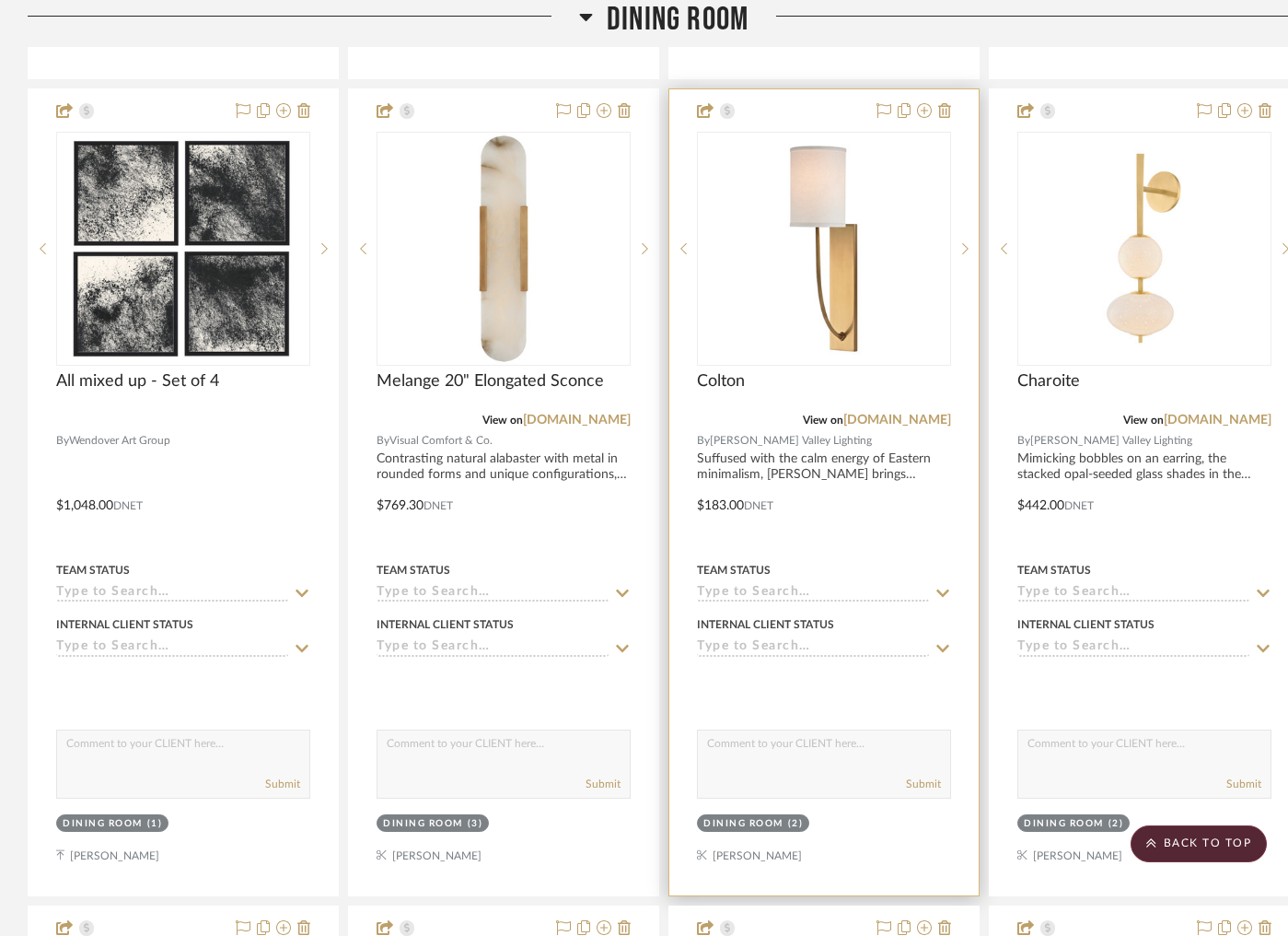
click at [837, 112] on div at bounding box center [823, 491] width 309 height 805
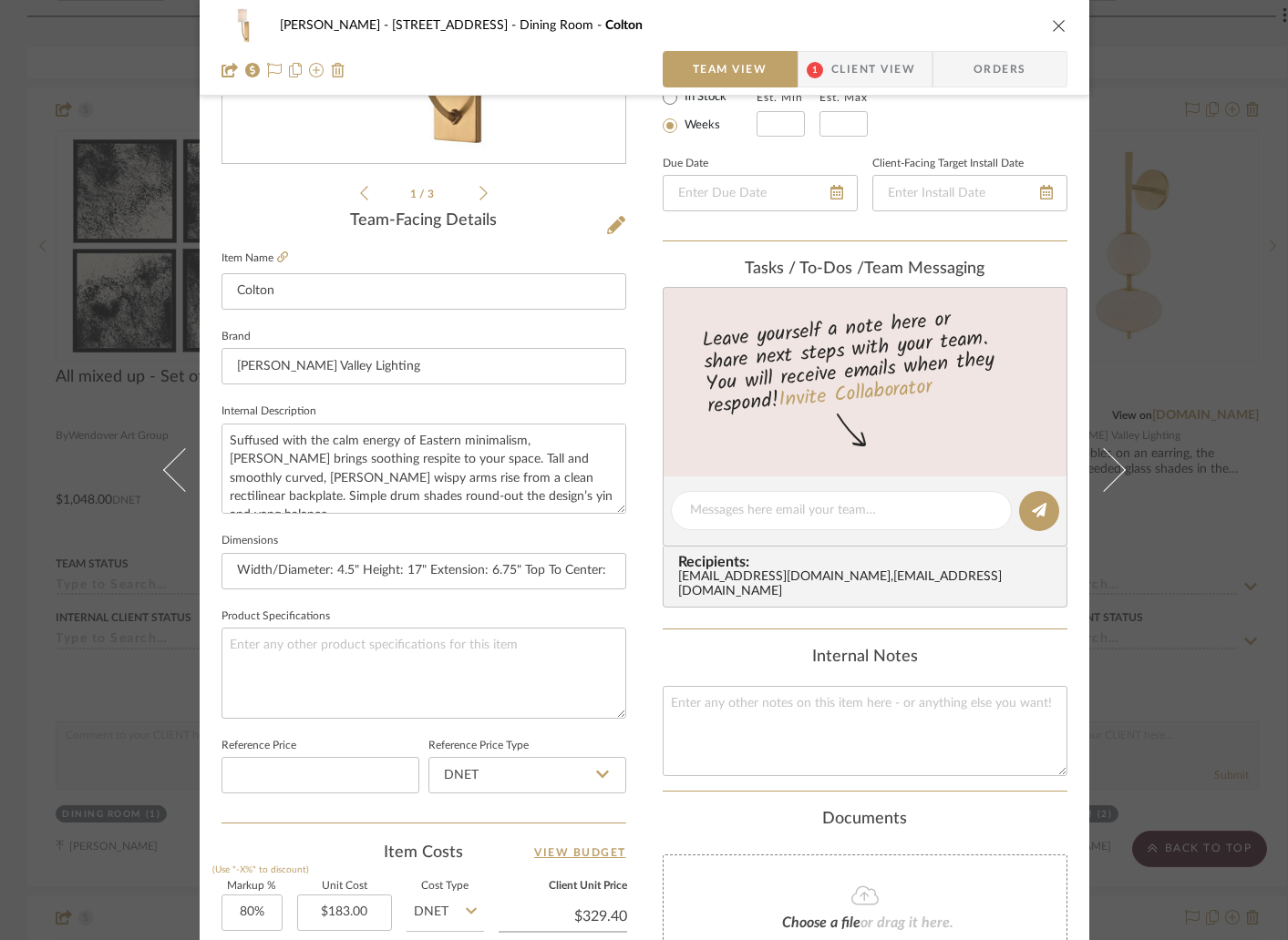
scroll to position [467, 0]
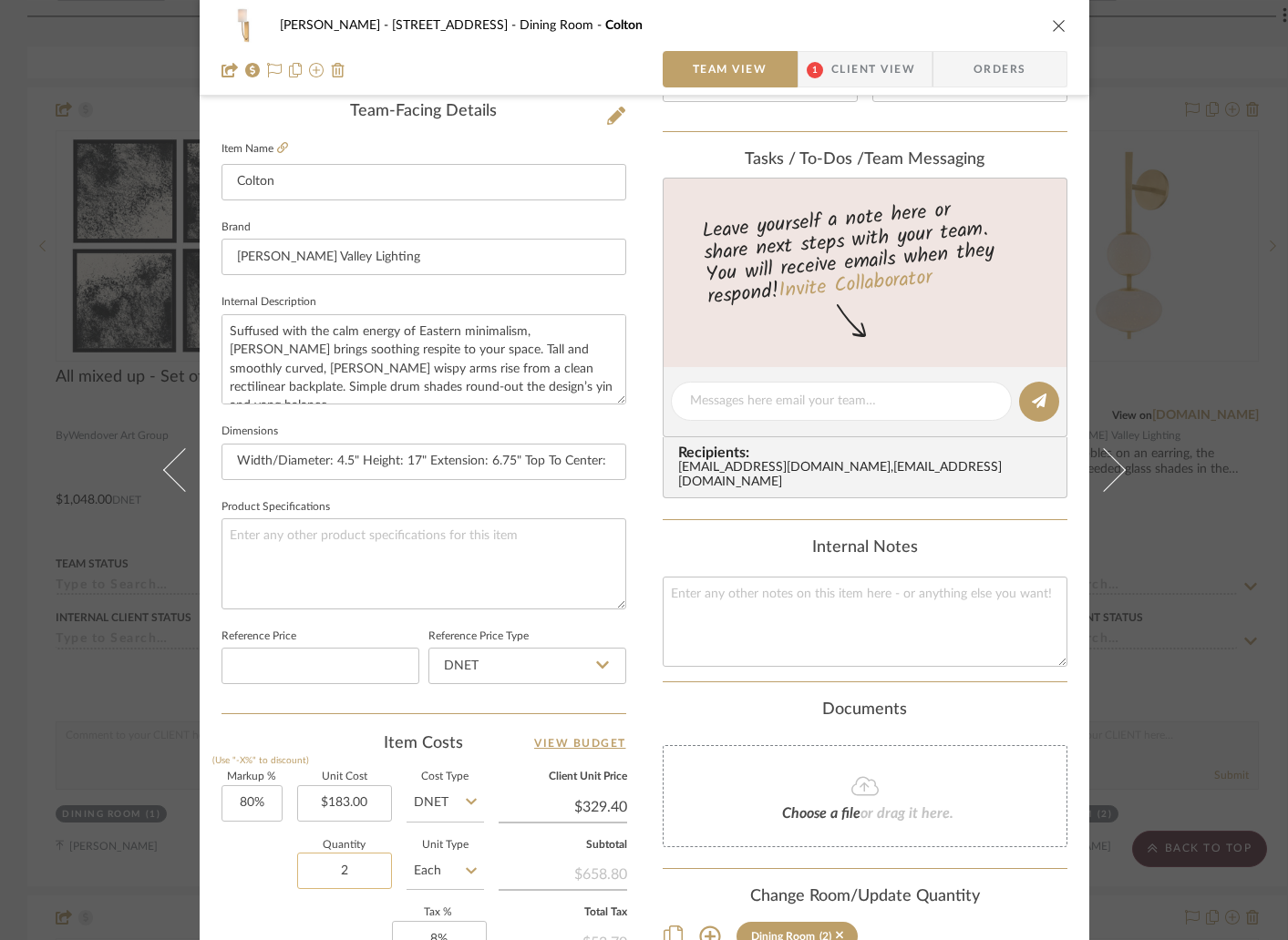
click at [345, 883] on input "2" at bounding box center [344, 870] width 95 height 36
type input "1"
click at [254, 871] on div "Quantity 1 Unit Type Each" at bounding box center [352, 873] width 262 height 65
type input "$49.41"
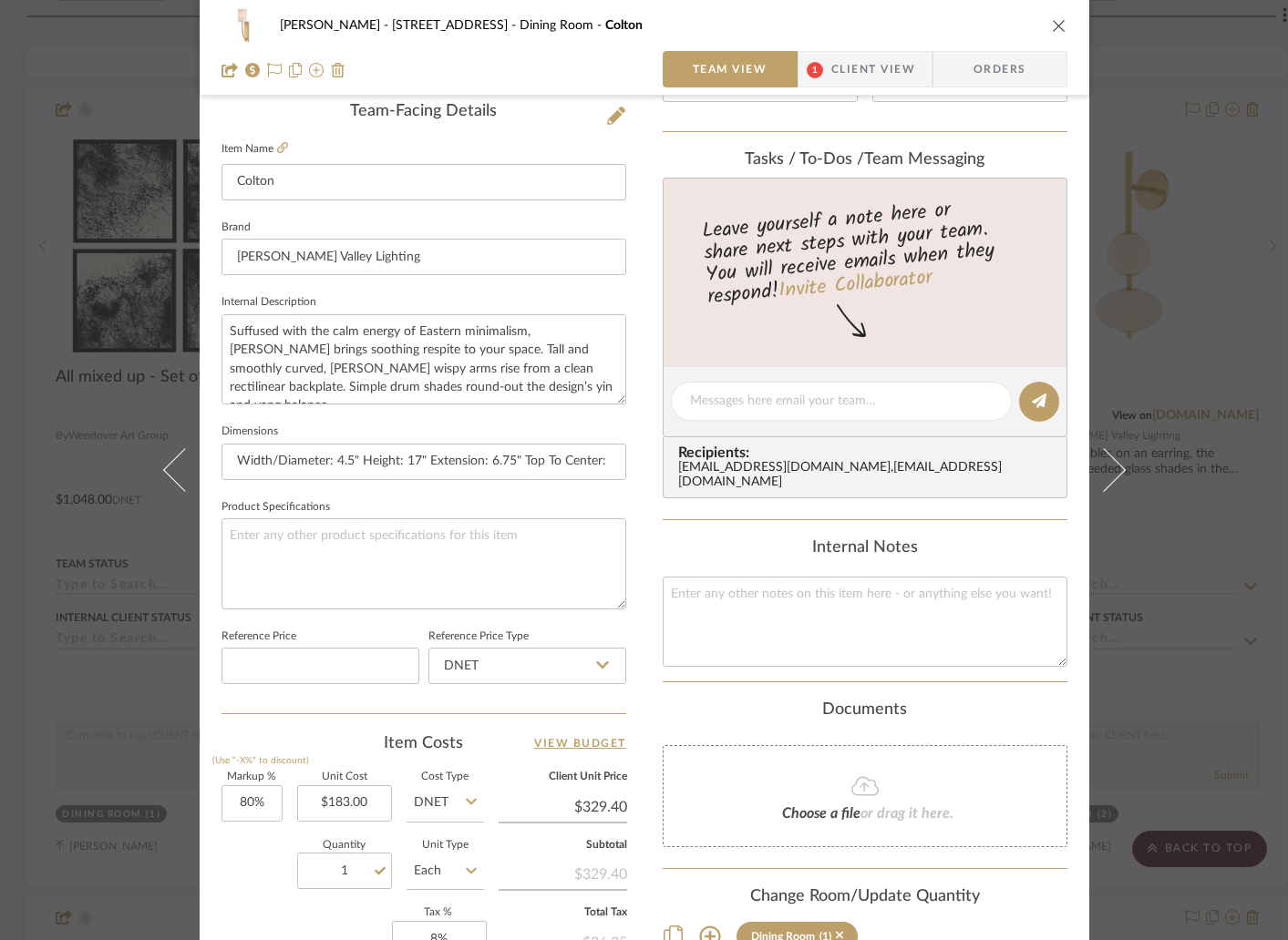
click at [1056, 22] on icon "close" at bounding box center [1059, 26] width 15 height 15
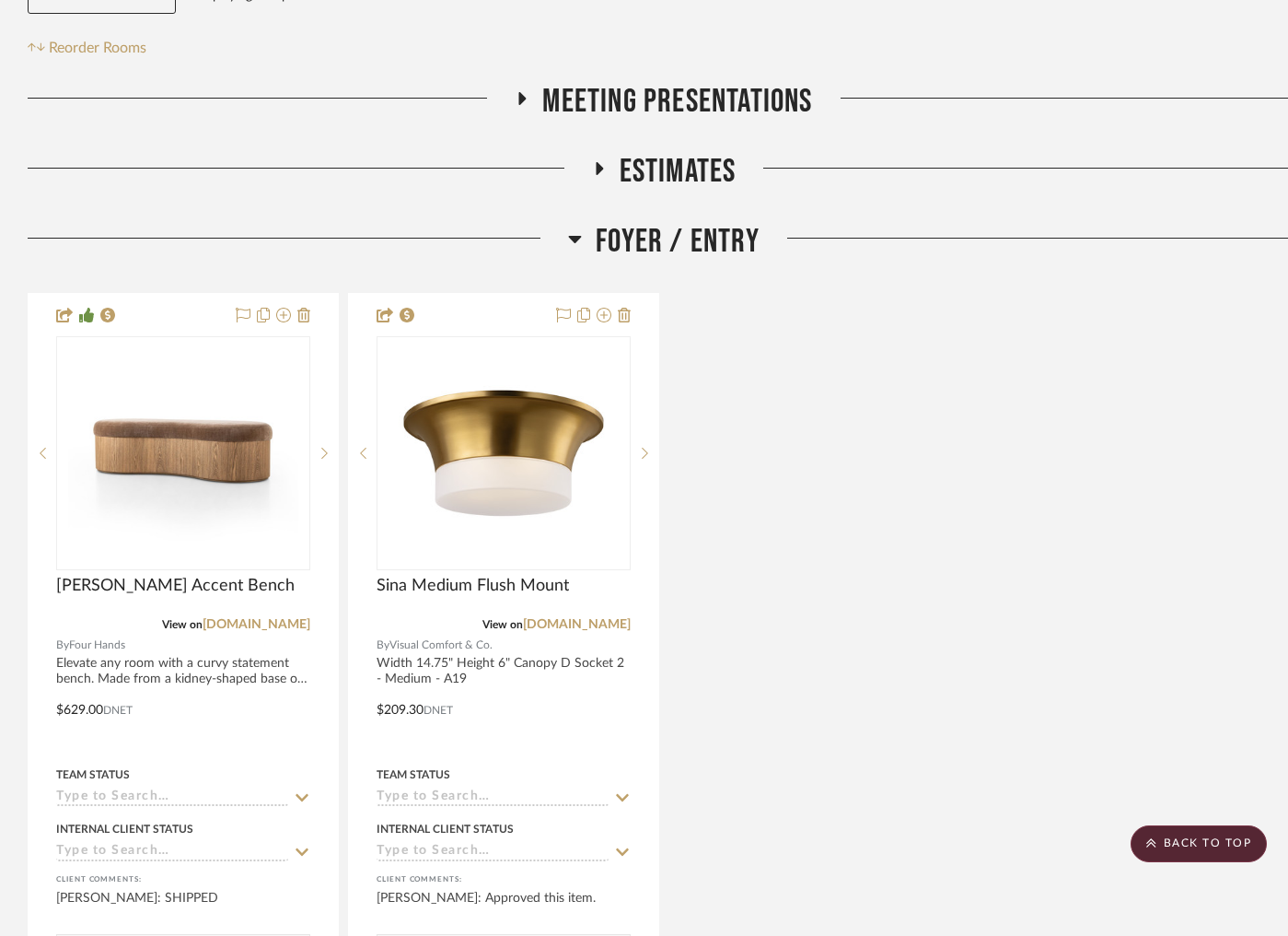
scroll to position [0, 0]
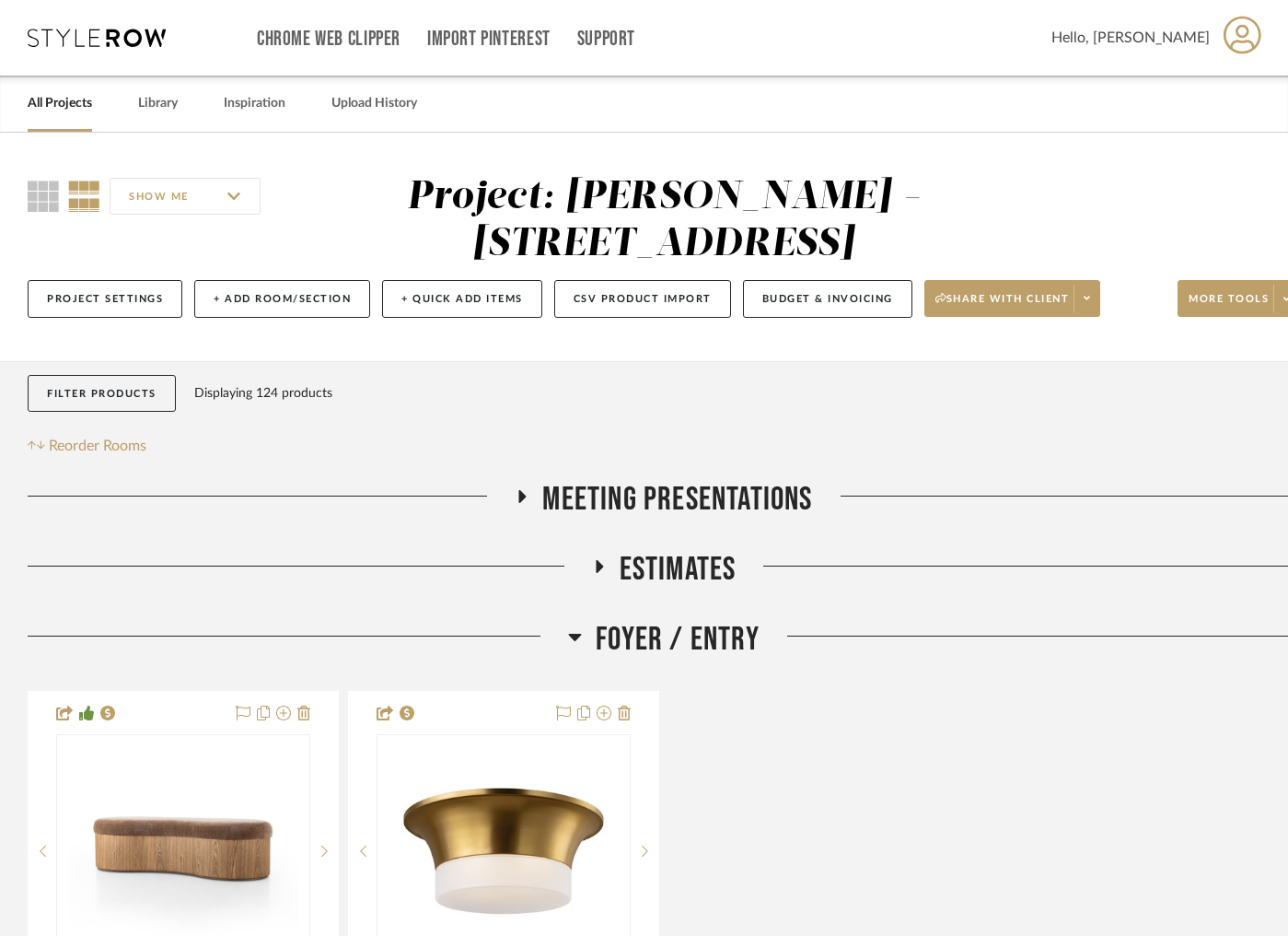
click at [73, 111] on link "All Projects" at bounding box center [59, 103] width 65 height 24
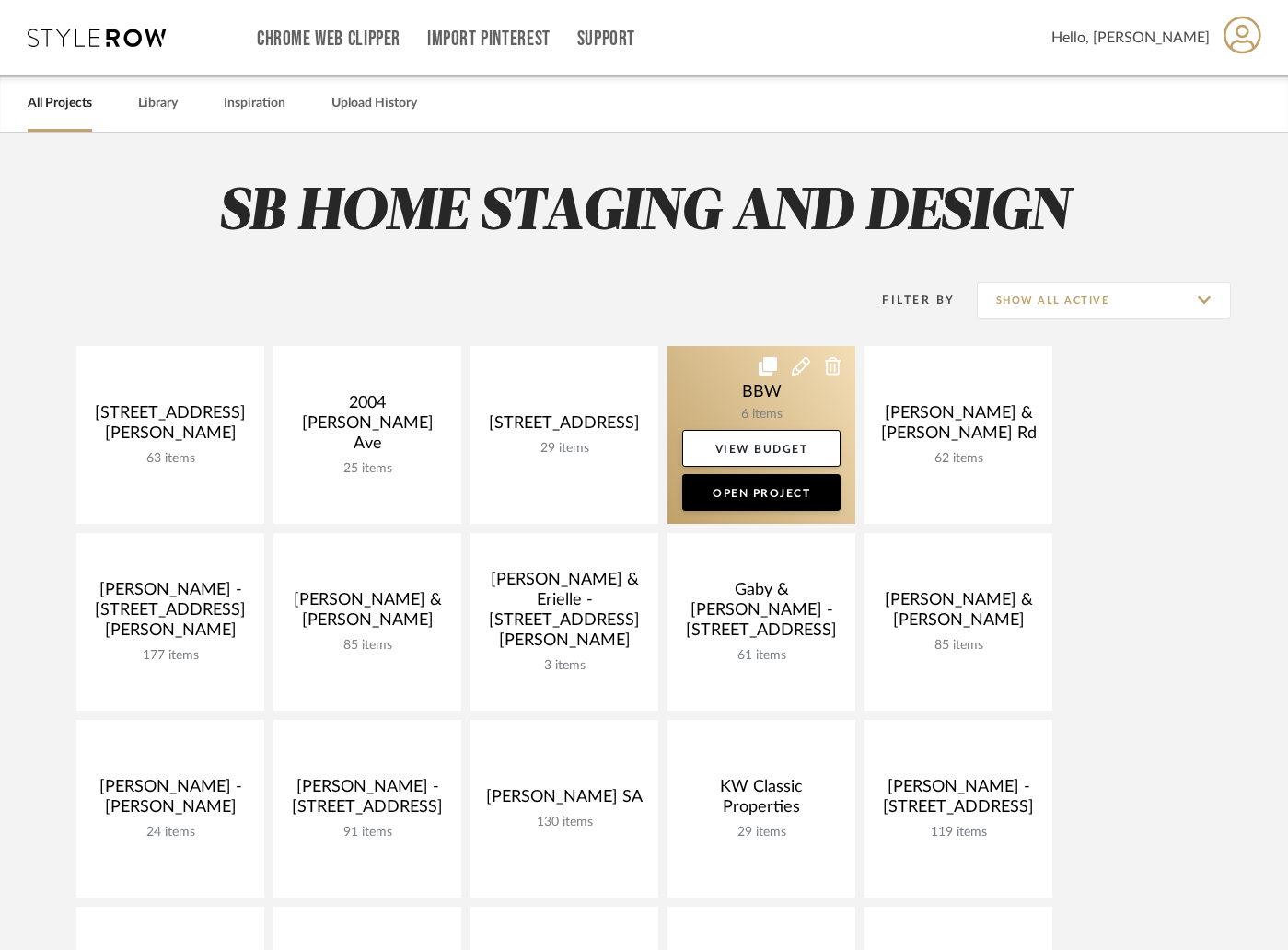
click at [766, 400] on link at bounding box center [761, 434] width 188 height 178
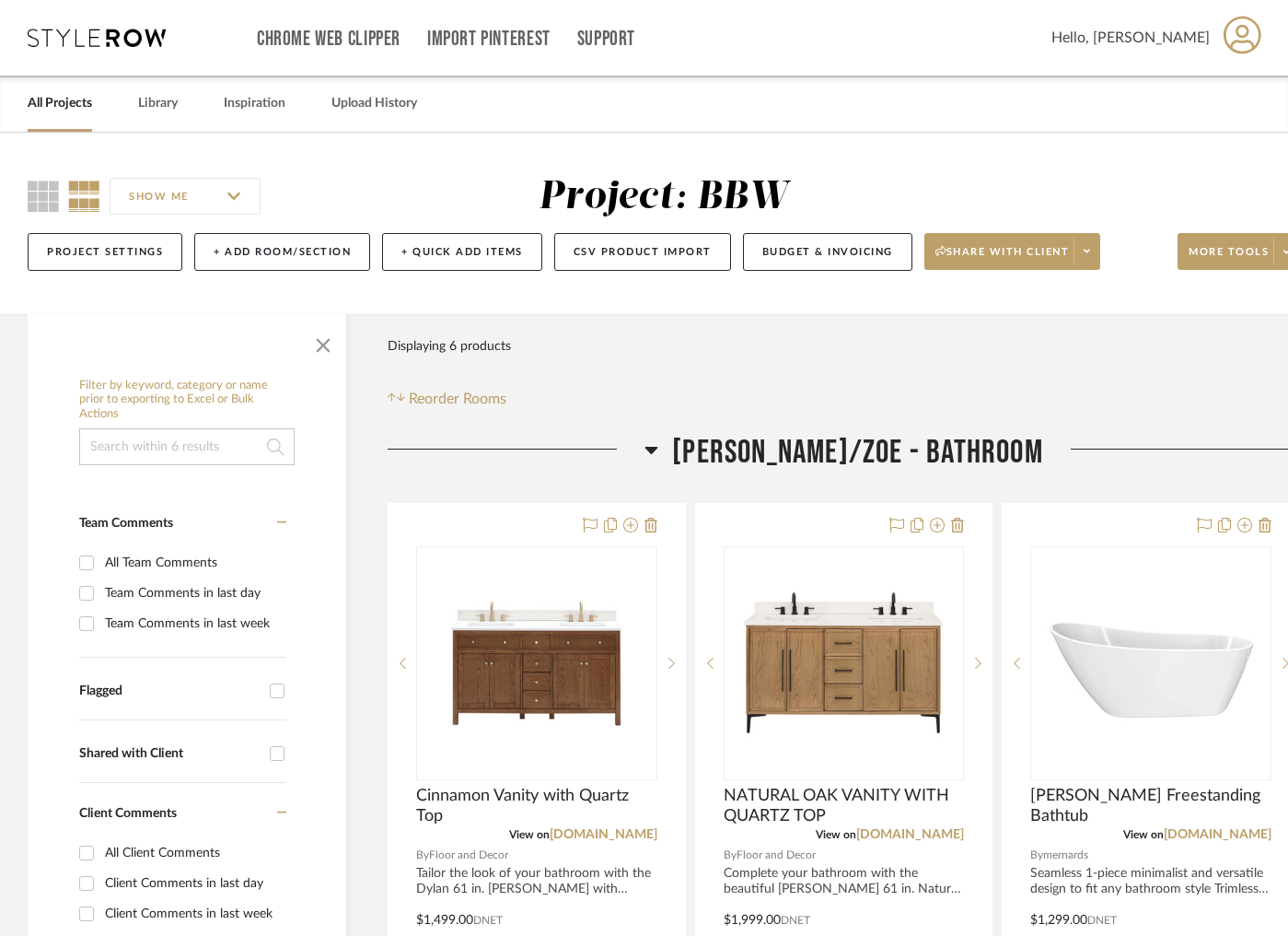
click at [317, 351] on span "button" at bounding box center [322, 341] width 44 height 44
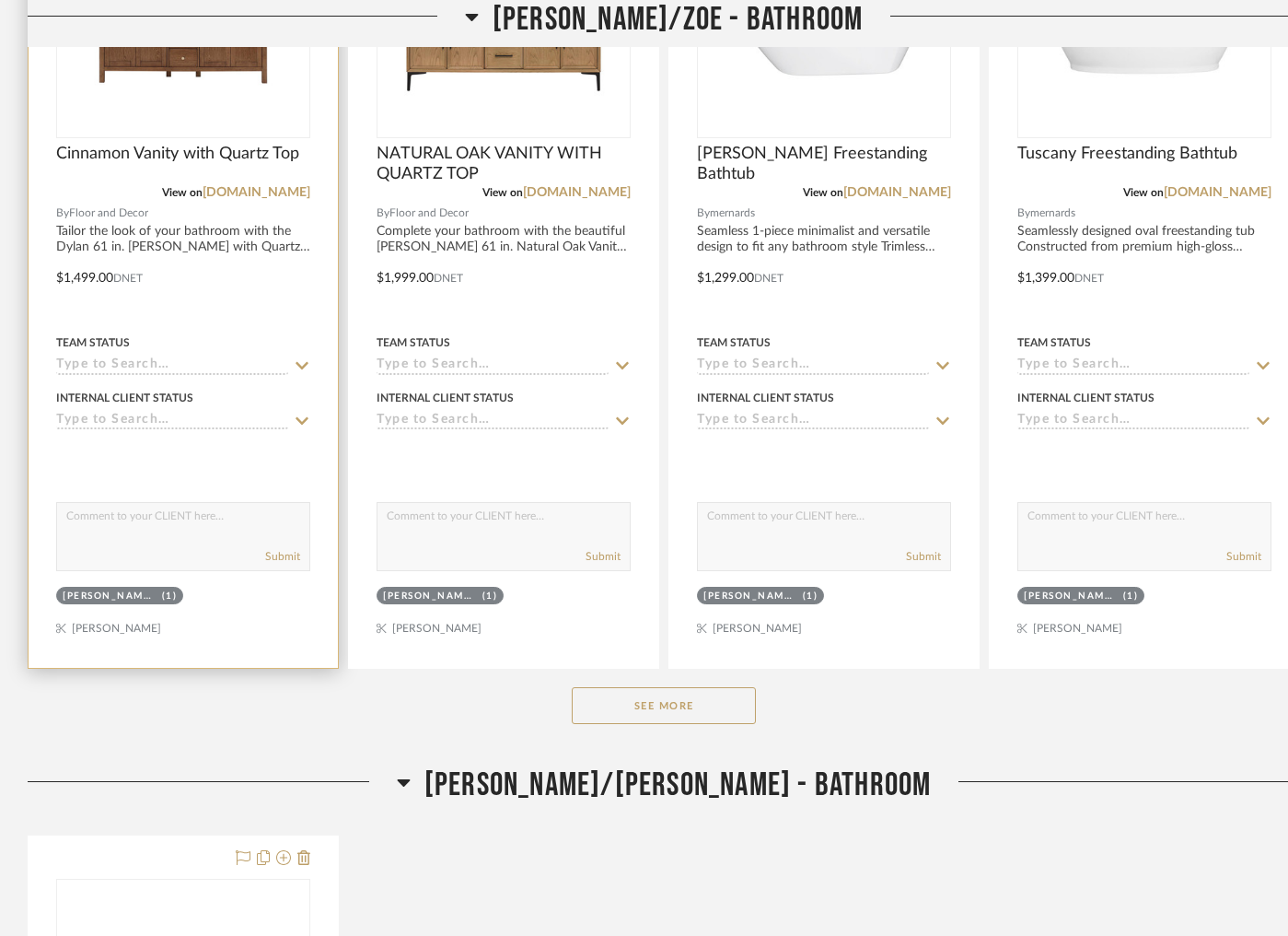
scroll to position [747, 0]
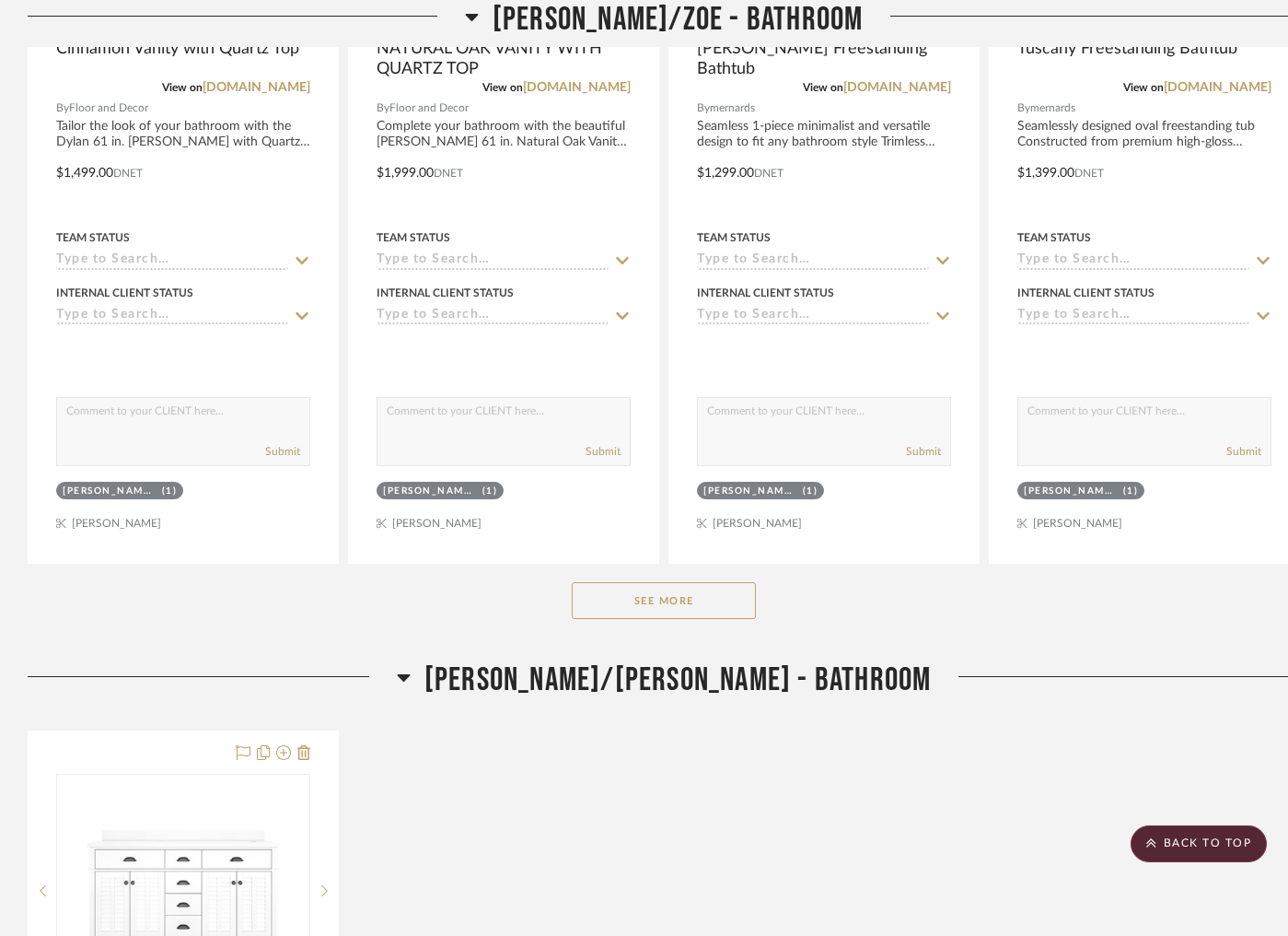
click at [628, 609] on button "See More" at bounding box center [664, 600] width 184 height 37
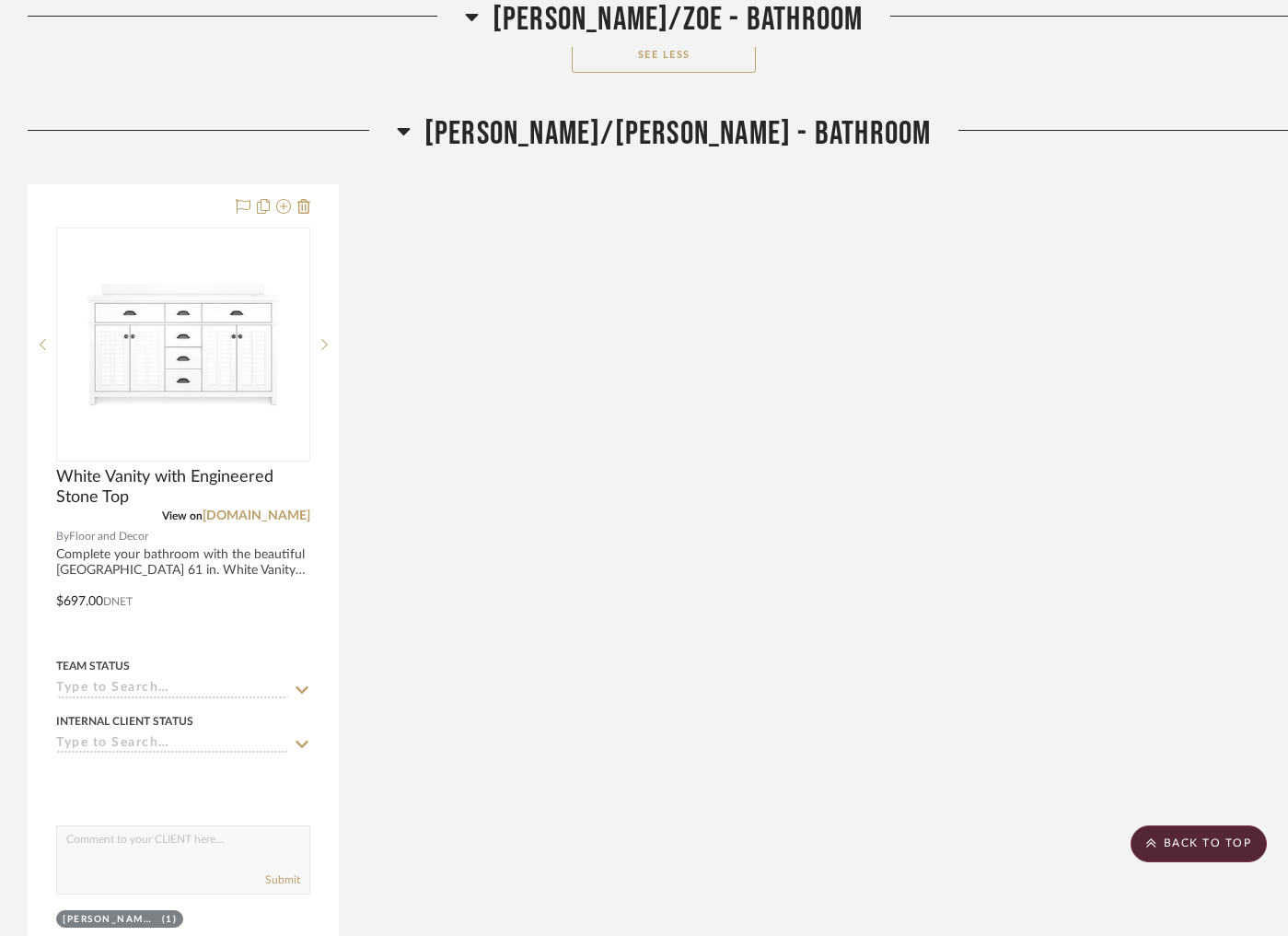
scroll to position [2089, 0]
